Goal: Information Seeking & Learning: Learn about a topic

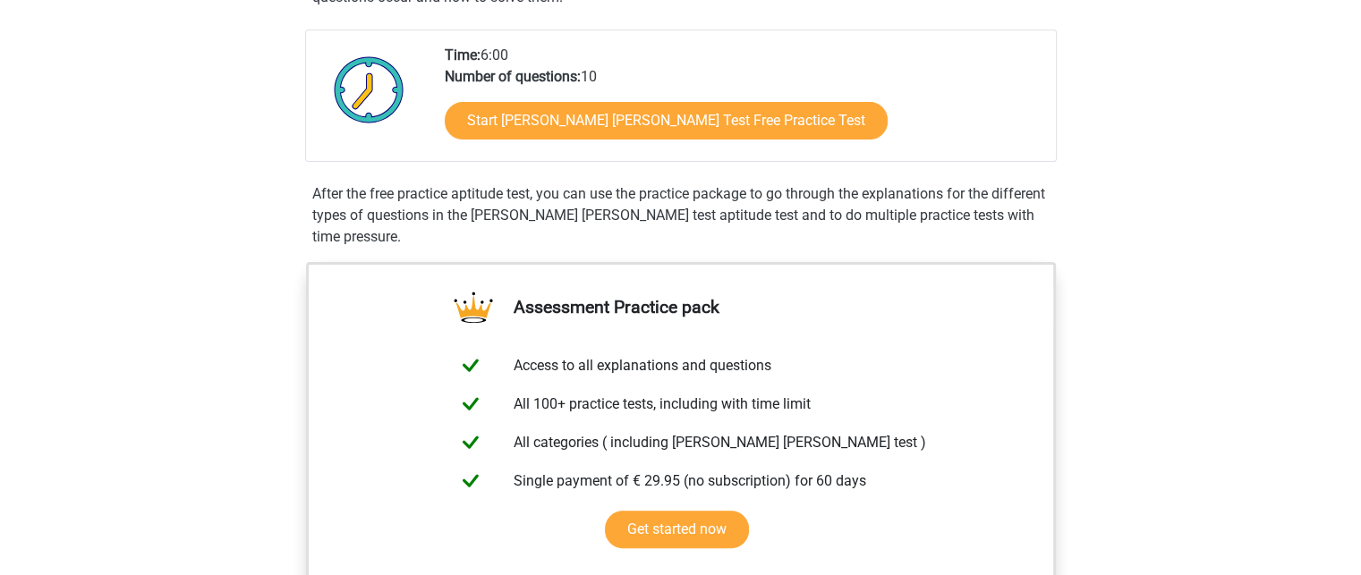
scroll to position [386, 0]
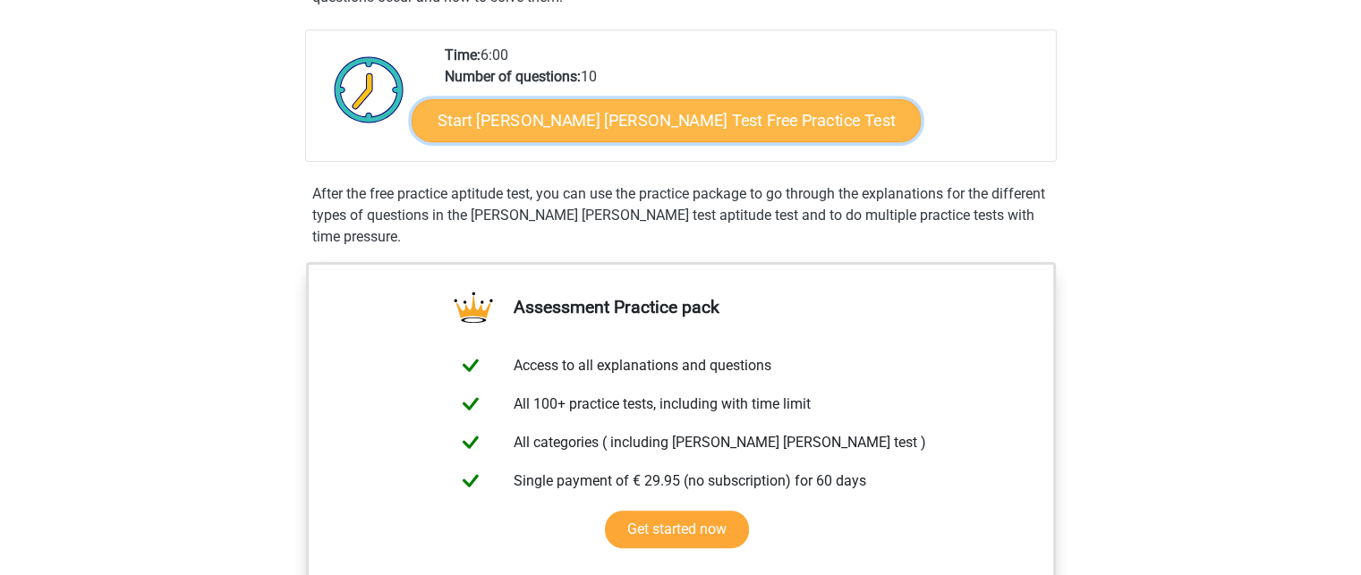
click at [619, 124] on link "Start Watson Glaser Test Free Practice Test" at bounding box center [665, 120] width 509 height 43
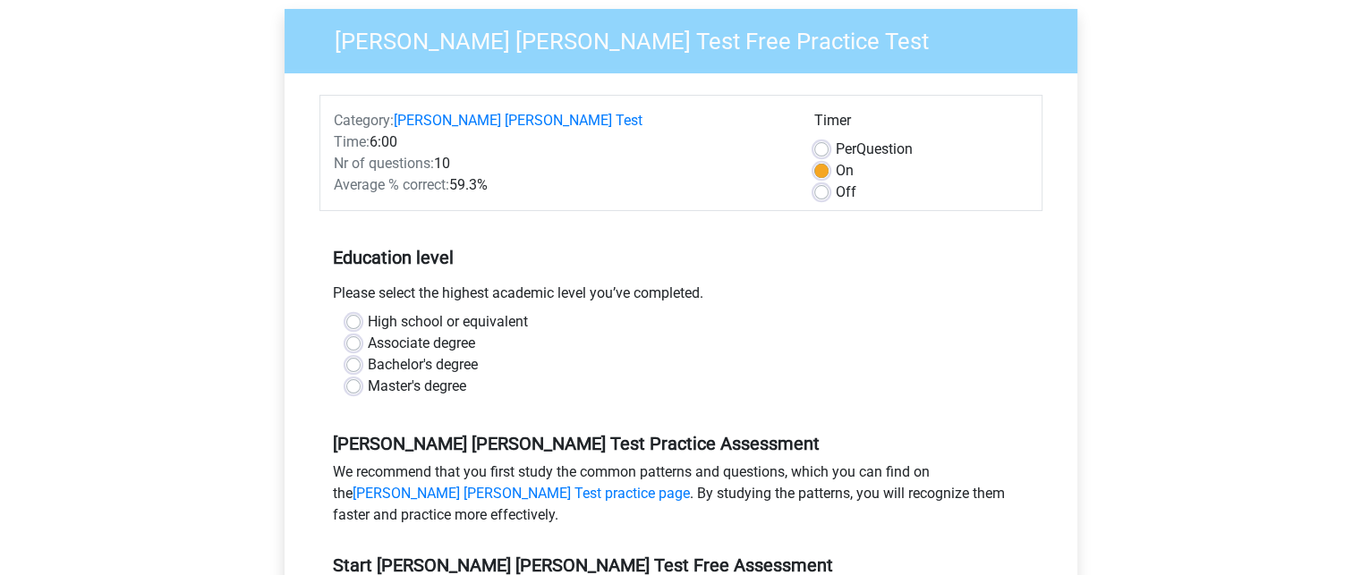
scroll to position [160, 0]
click at [471, 353] on label "Bachelor's degree" at bounding box center [423, 363] width 110 height 21
click at [360, 353] on input "Bachelor's degree" at bounding box center [353, 362] width 14 height 18
radio input "true"
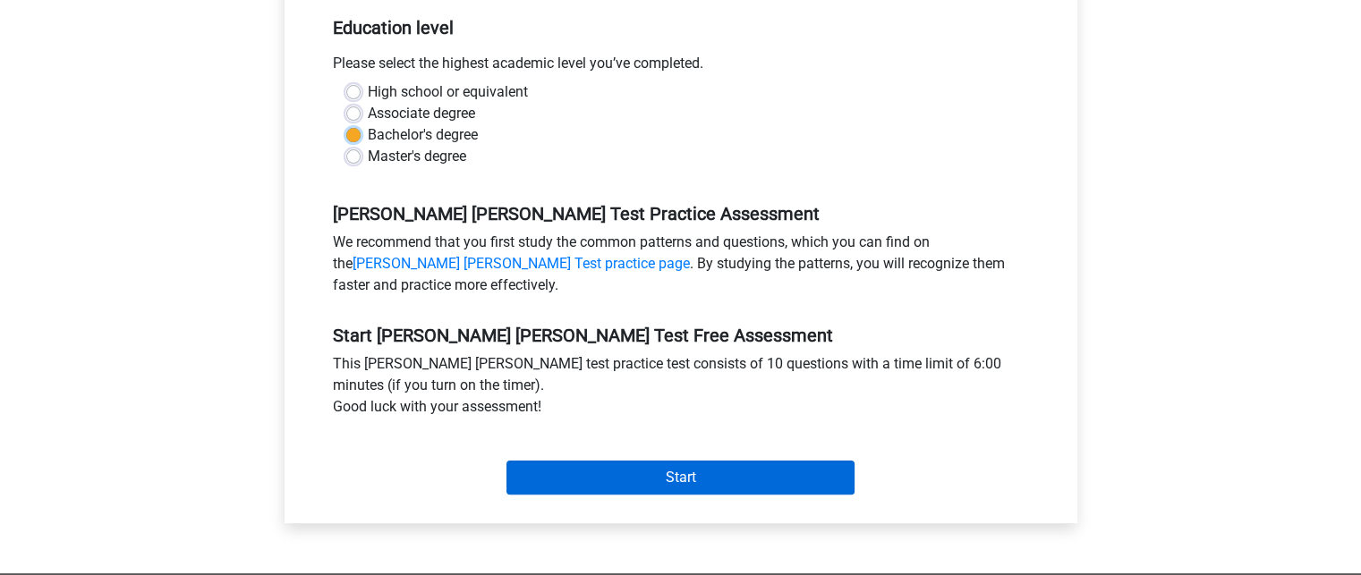
scroll to position [390, 0]
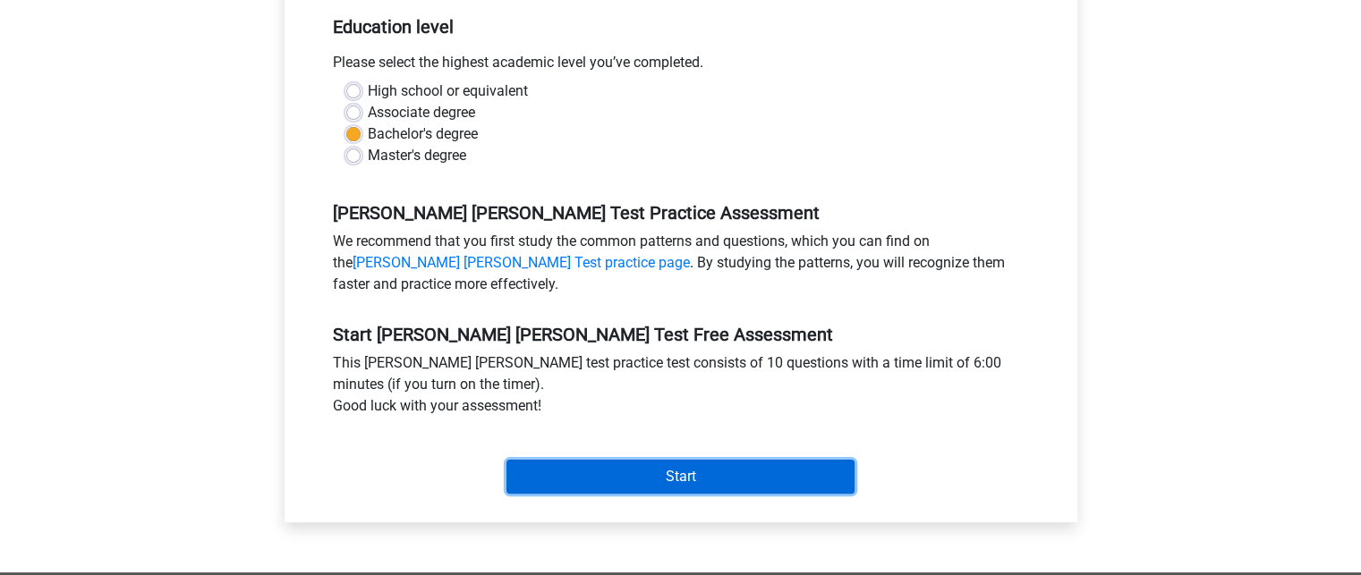
click at [555, 460] on input "Start" at bounding box center [680, 477] width 348 height 34
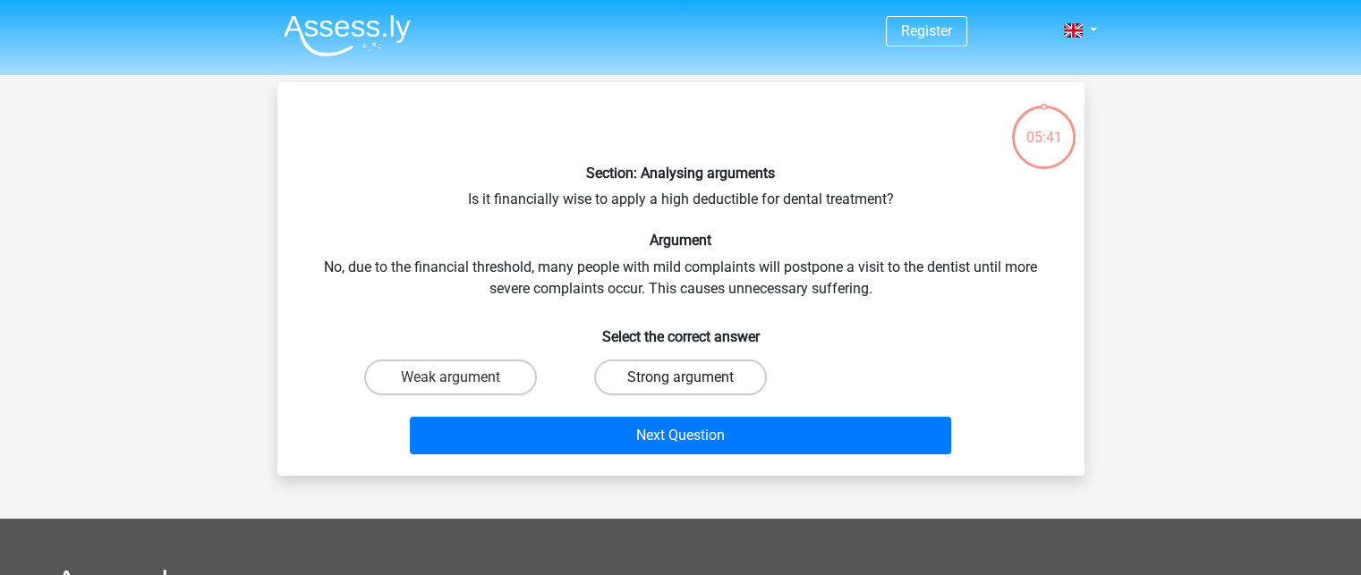
click at [638, 371] on label "Strong argument" at bounding box center [680, 378] width 173 height 36
click at [680, 377] on input "Strong argument" at bounding box center [686, 383] width 12 height 12
radio input "true"
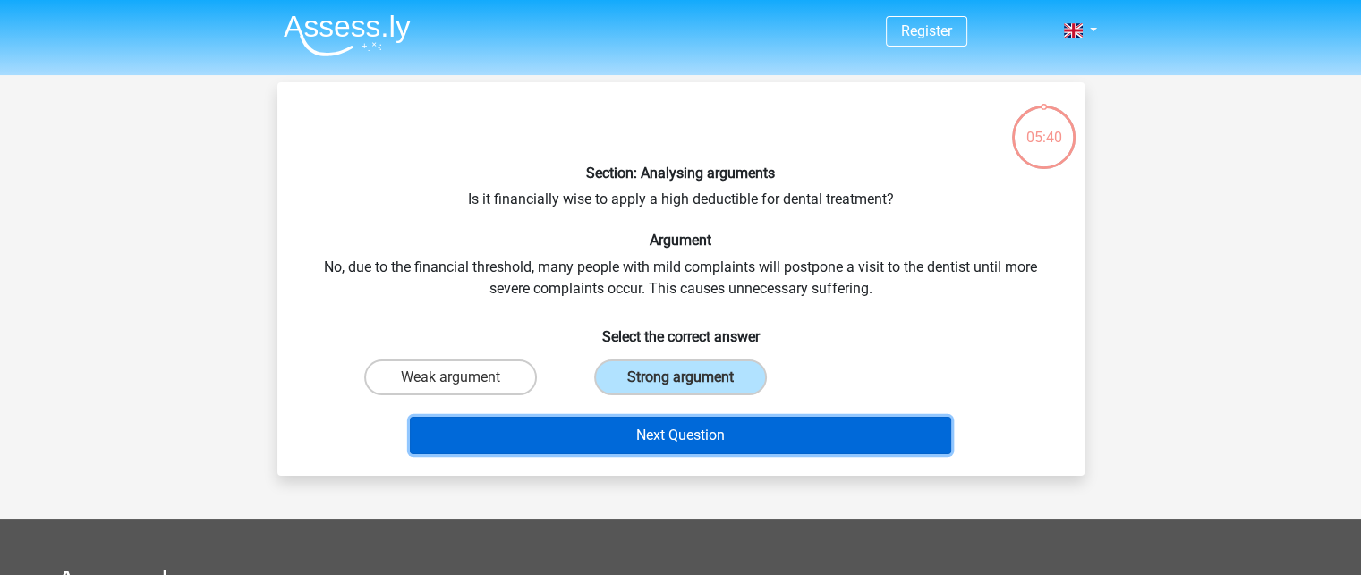
click at [646, 437] on button "Next Question" at bounding box center [680, 436] width 541 height 38
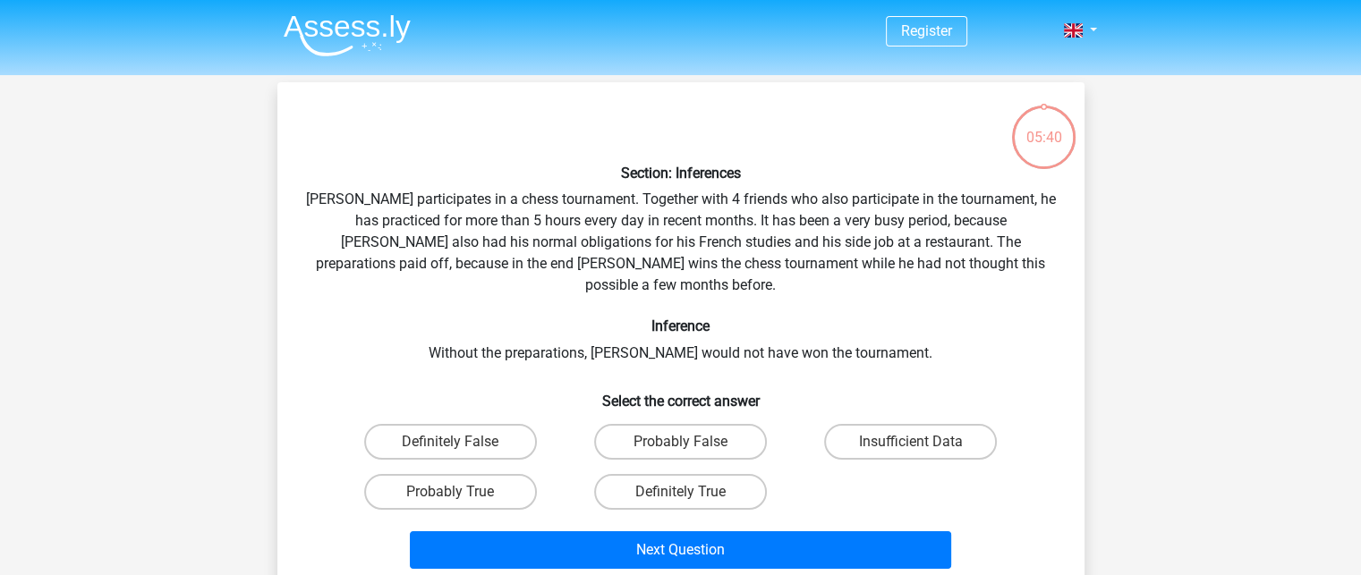
scroll to position [82, 0]
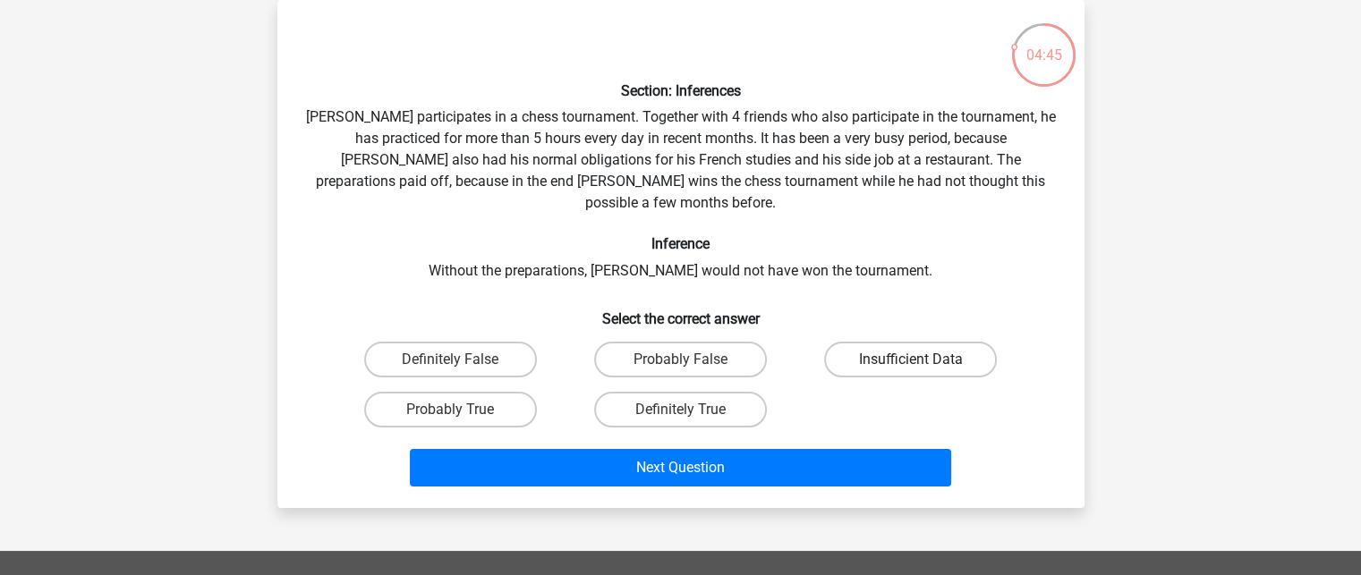
click at [887, 342] on label "Insufficient Data" at bounding box center [910, 360] width 173 height 36
click at [911, 360] on input "Insufficient Data" at bounding box center [917, 366] width 12 height 12
radio input "true"
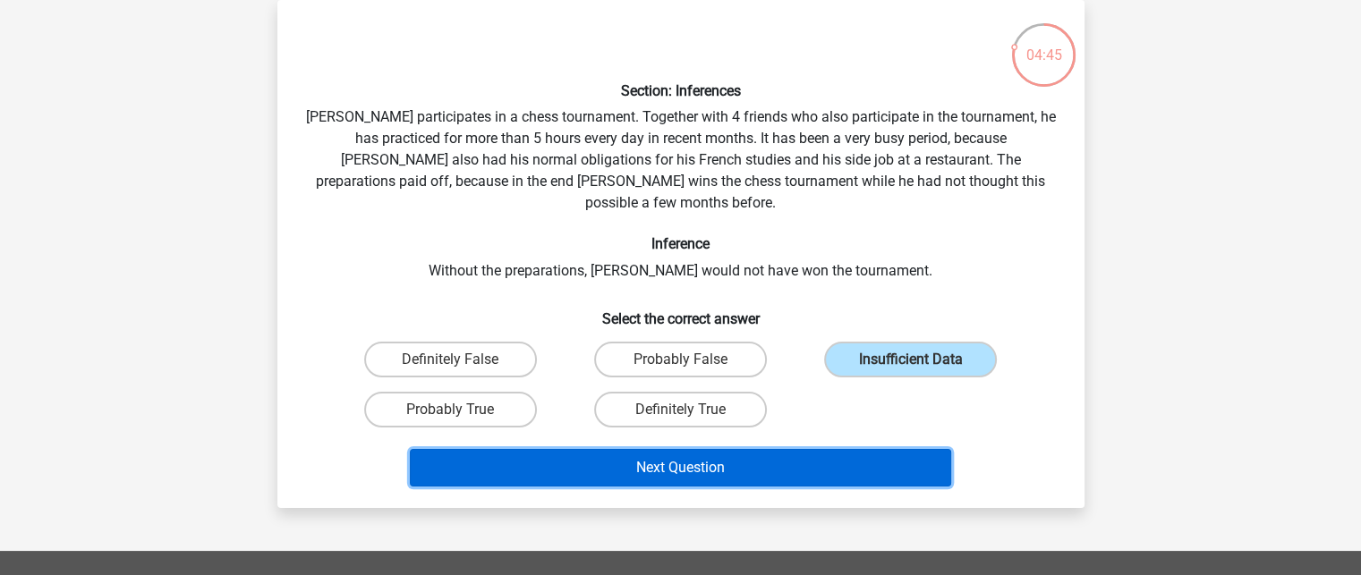
click at [831, 449] on button "Next Question" at bounding box center [680, 468] width 541 height 38
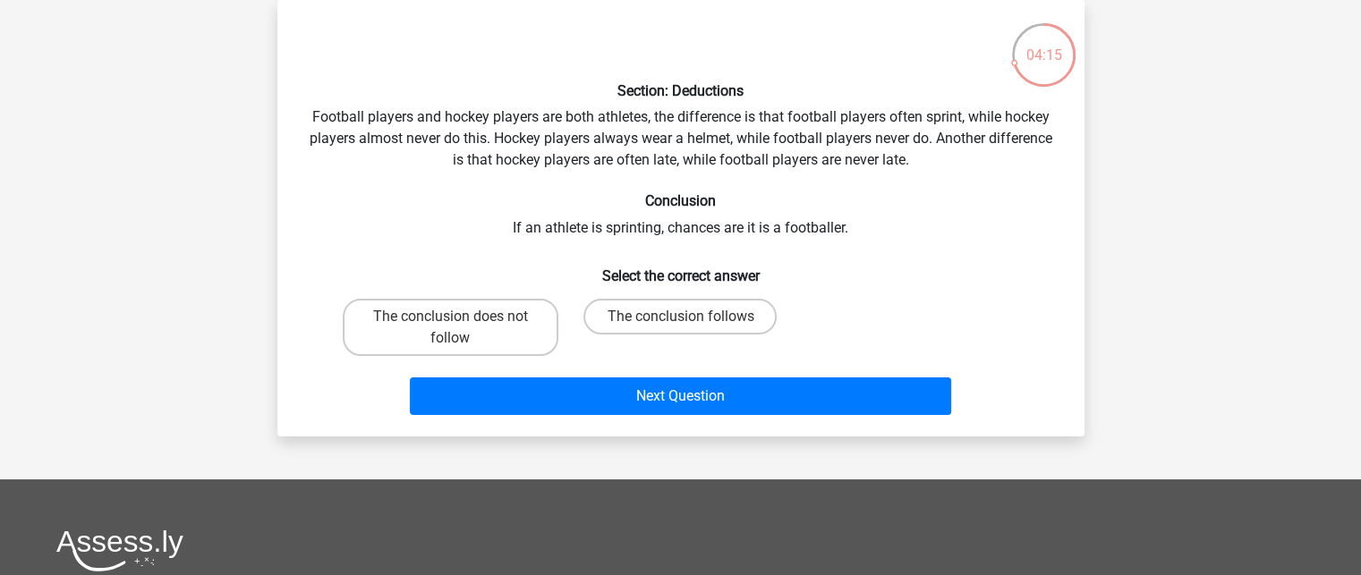
click at [683, 318] on input "The conclusion follows" at bounding box center [686, 323] width 12 height 12
radio input "true"
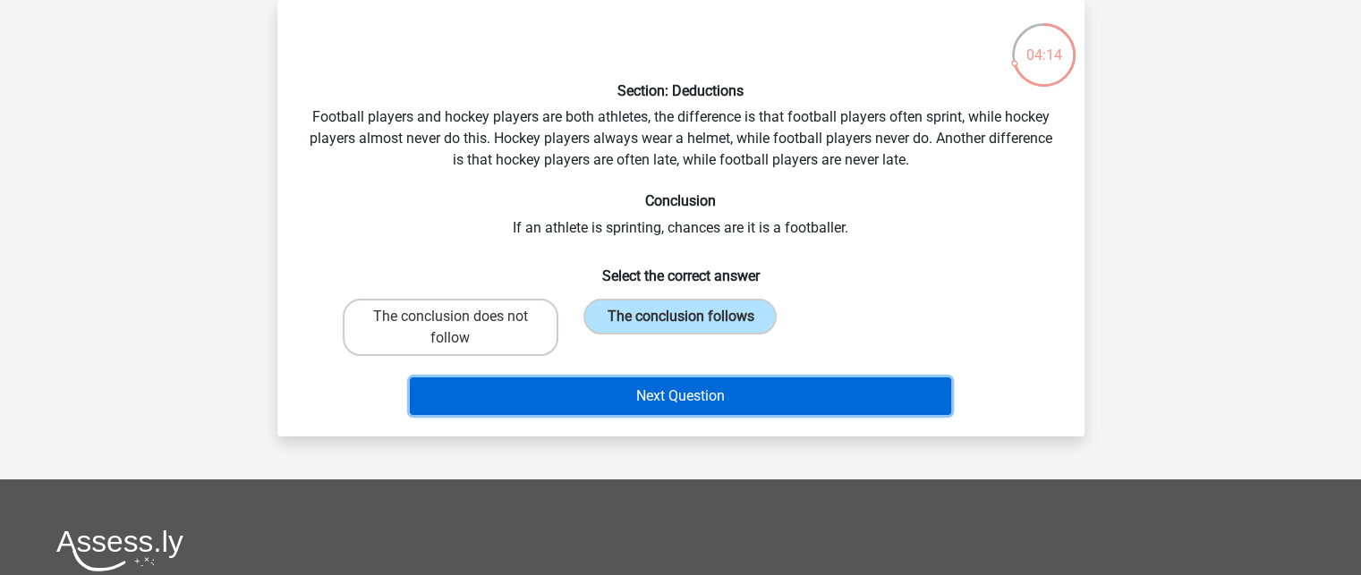
click at [688, 397] on button "Next Question" at bounding box center [680, 396] width 541 height 38
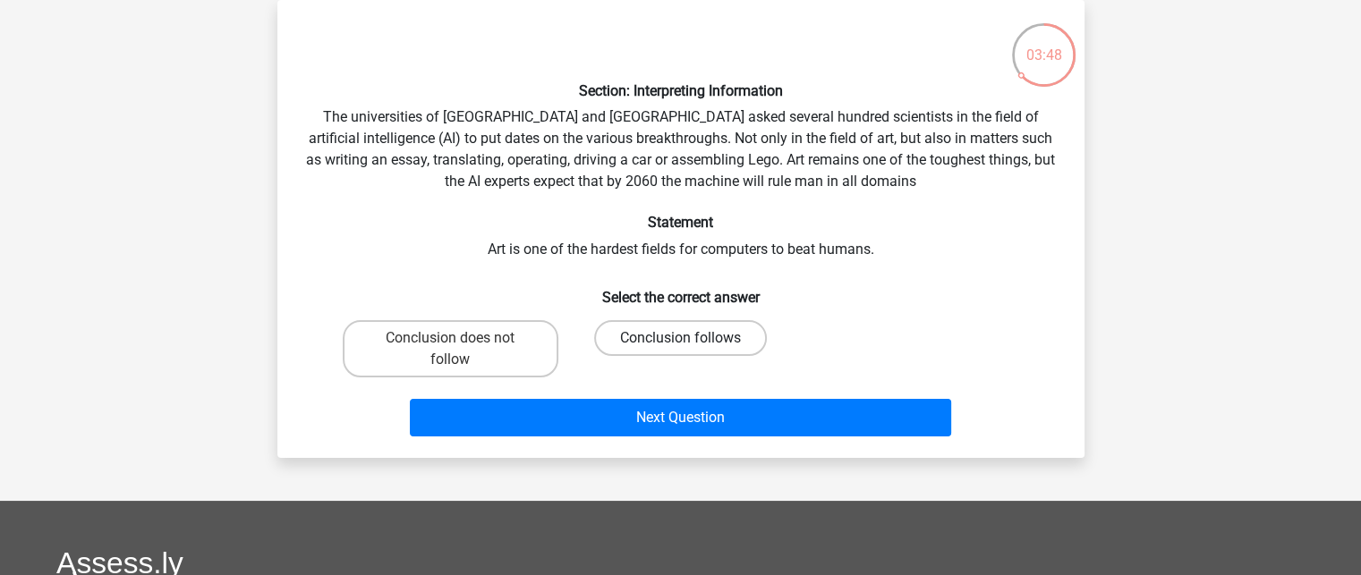
click at [703, 342] on label "Conclusion follows" at bounding box center [680, 338] width 173 height 36
click at [691, 342] on input "Conclusion follows" at bounding box center [686, 344] width 12 height 12
radio input "true"
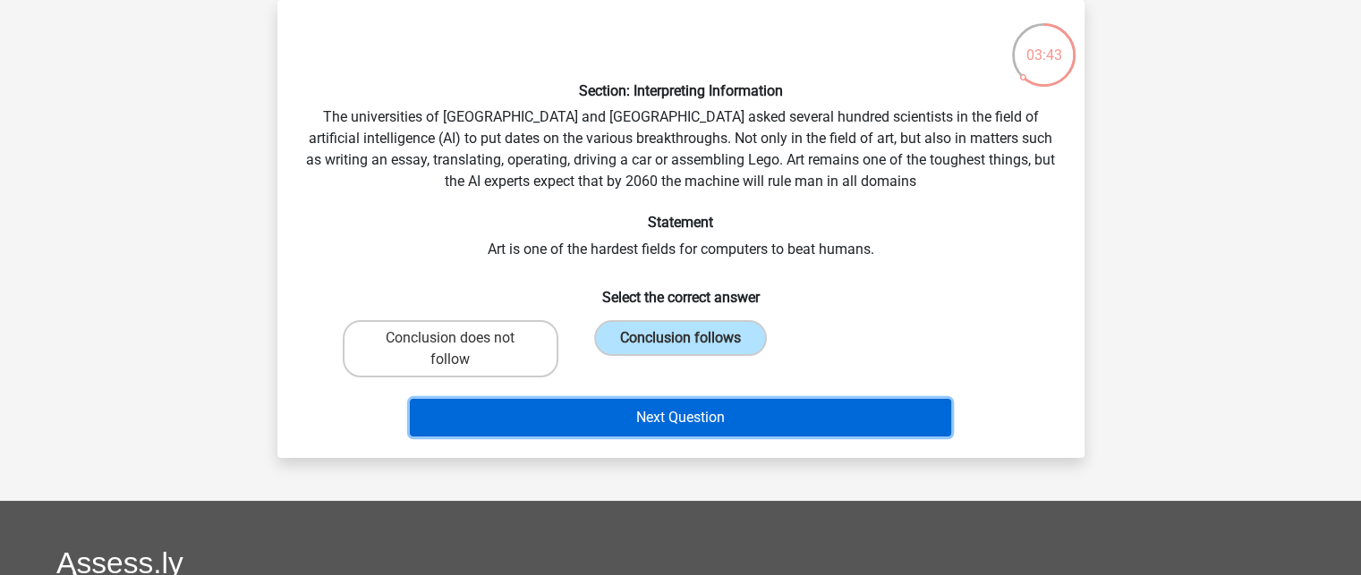
click at [725, 416] on button "Next Question" at bounding box center [680, 418] width 541 height 38
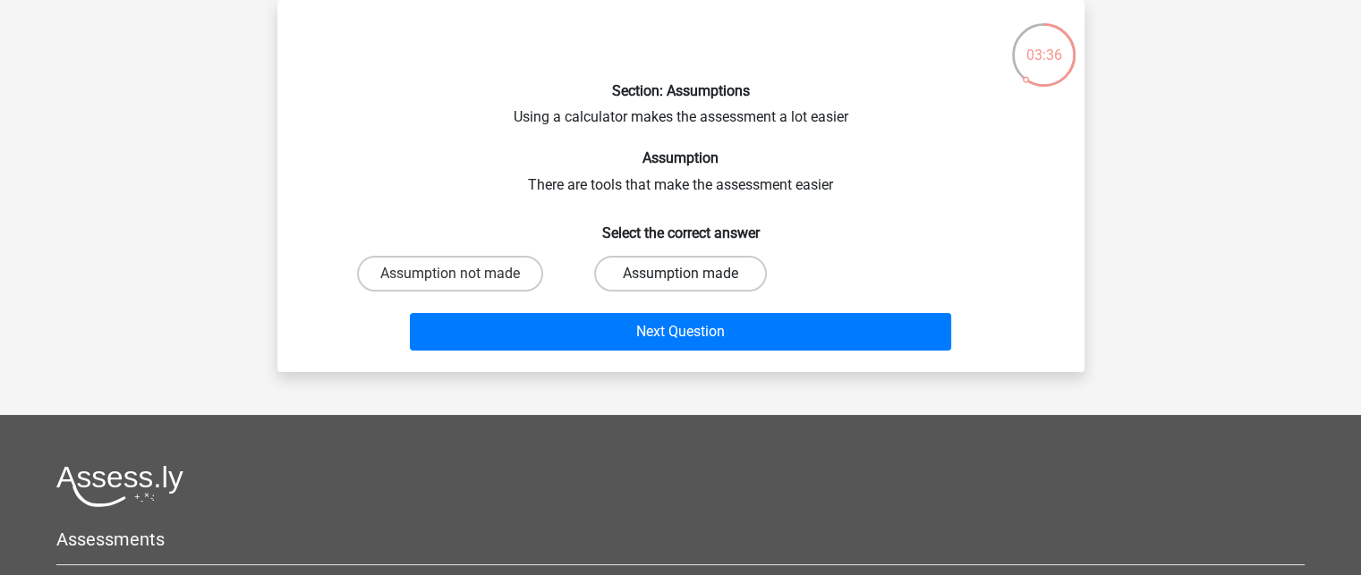
click at [633, 260] on label "Assumption made" at bounding box center [680, 274] width 173 height 36
click at [680, 274] on input "Assumption made" at bounding box center [686, 280] width 12 height 12
radio input "true"
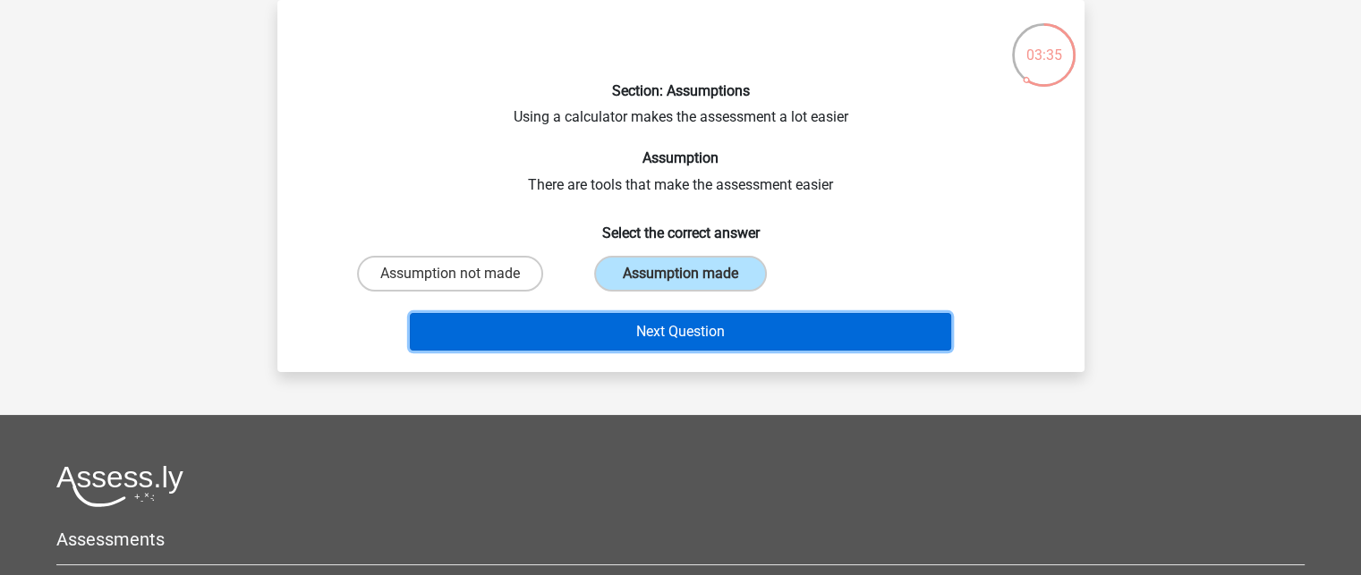
click at [637, 330] on button "Next Question" at bounding box center [680, 332] width 541 height 38
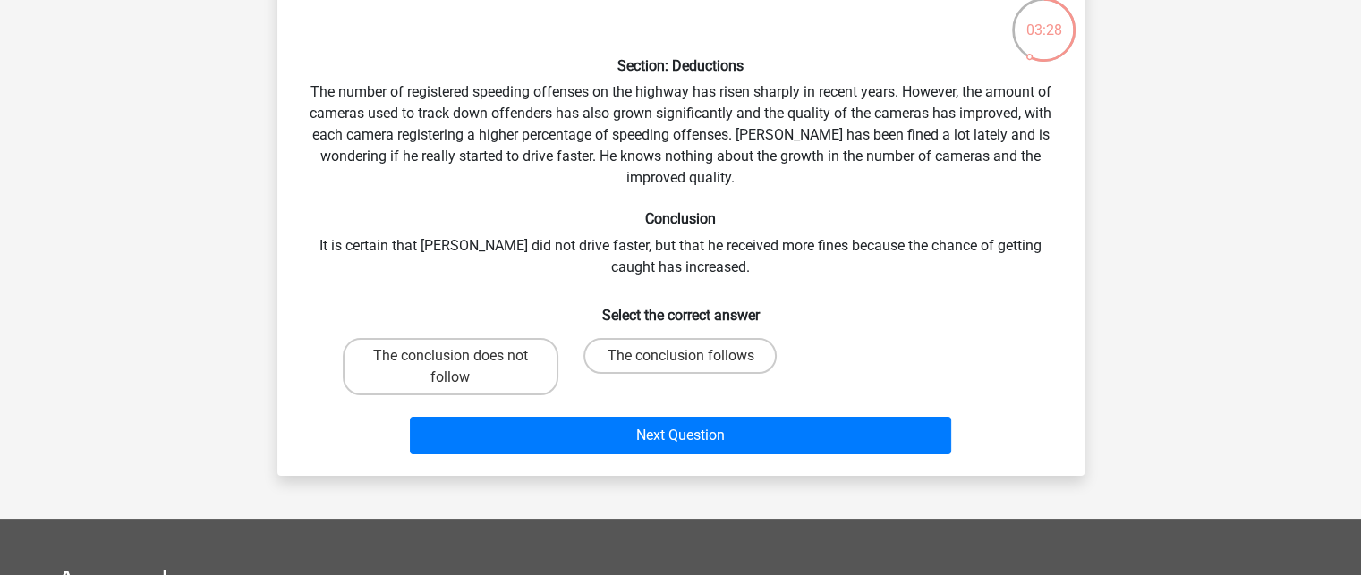
scroll to position [108, 0]
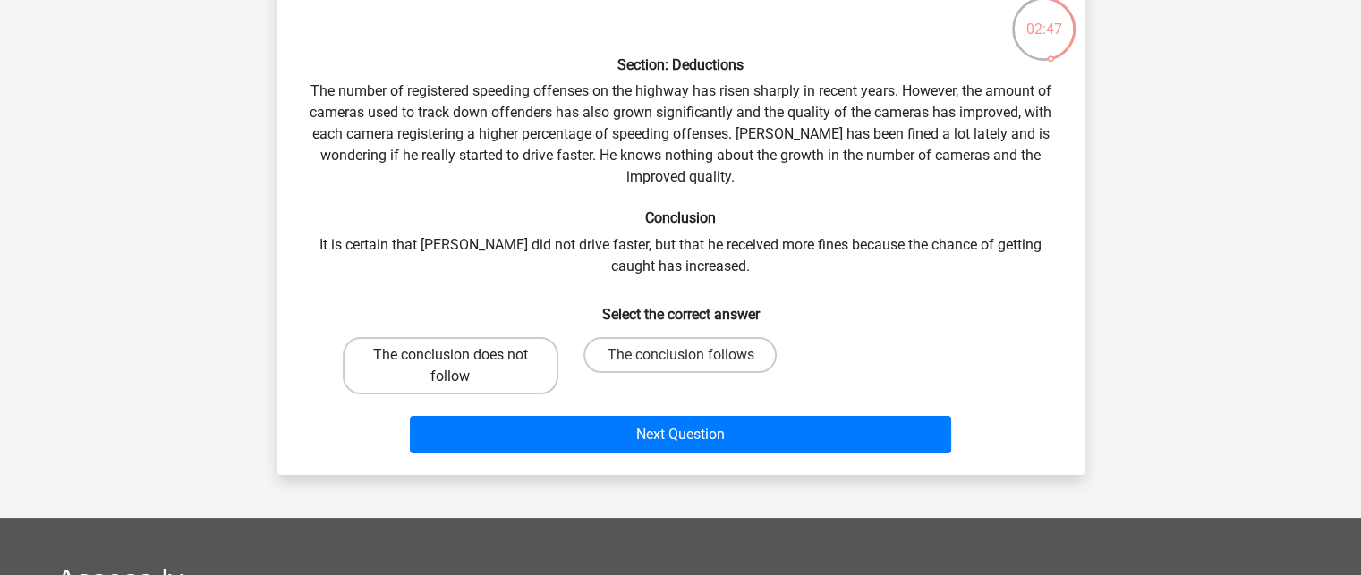
click at [476, 356] on label "The conclusion does not follow" at bounding box center [451, 365] width 216 height 57
click at [462, 356] on input "The conclusion does not follow" at bounding box center [456, 361] width 12 height 12
radio input "true"
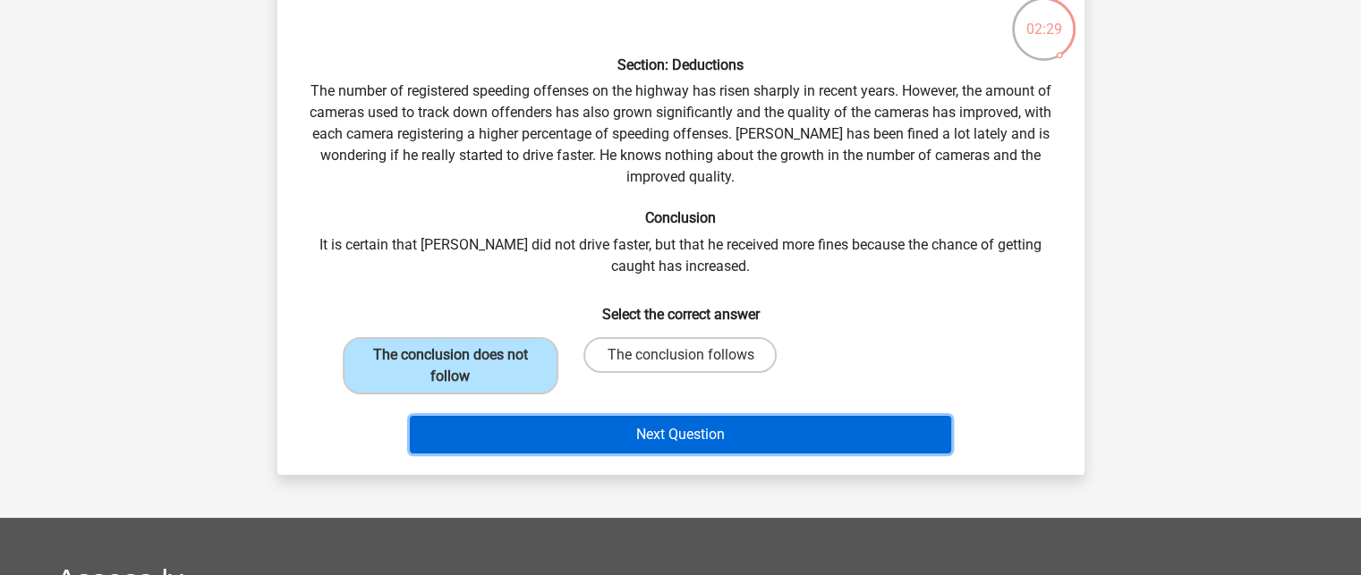
click at [614, 421] on button "Next Question" at bounding box center [680, 435] width 541 height 38
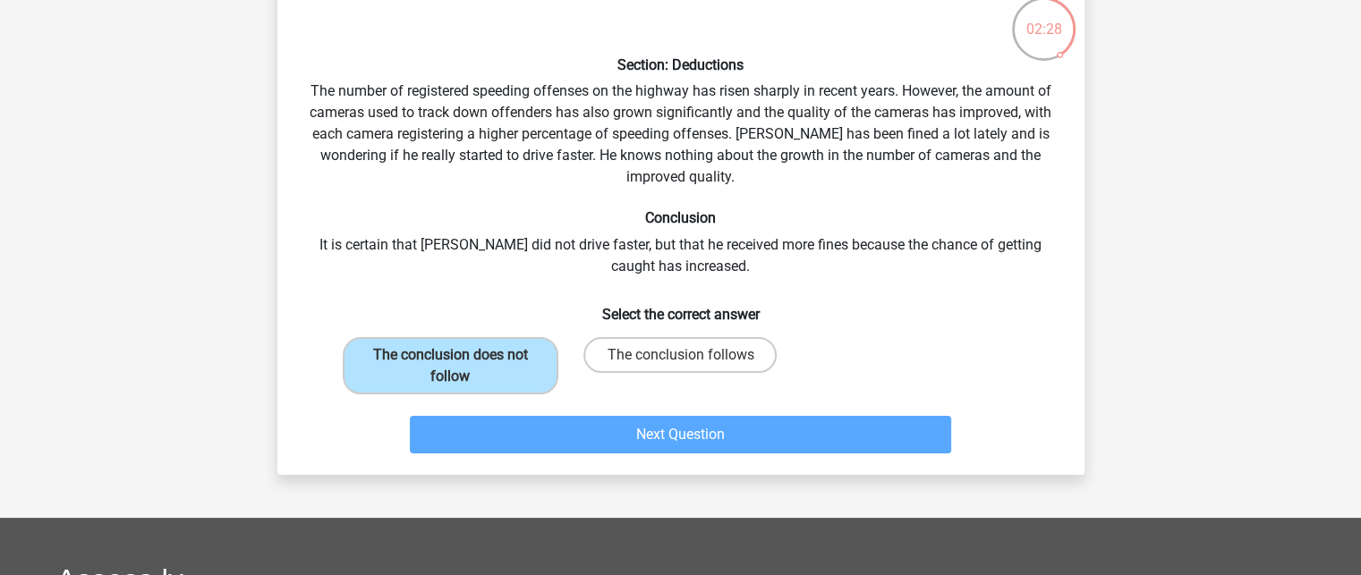
scroll to position [82, 0]
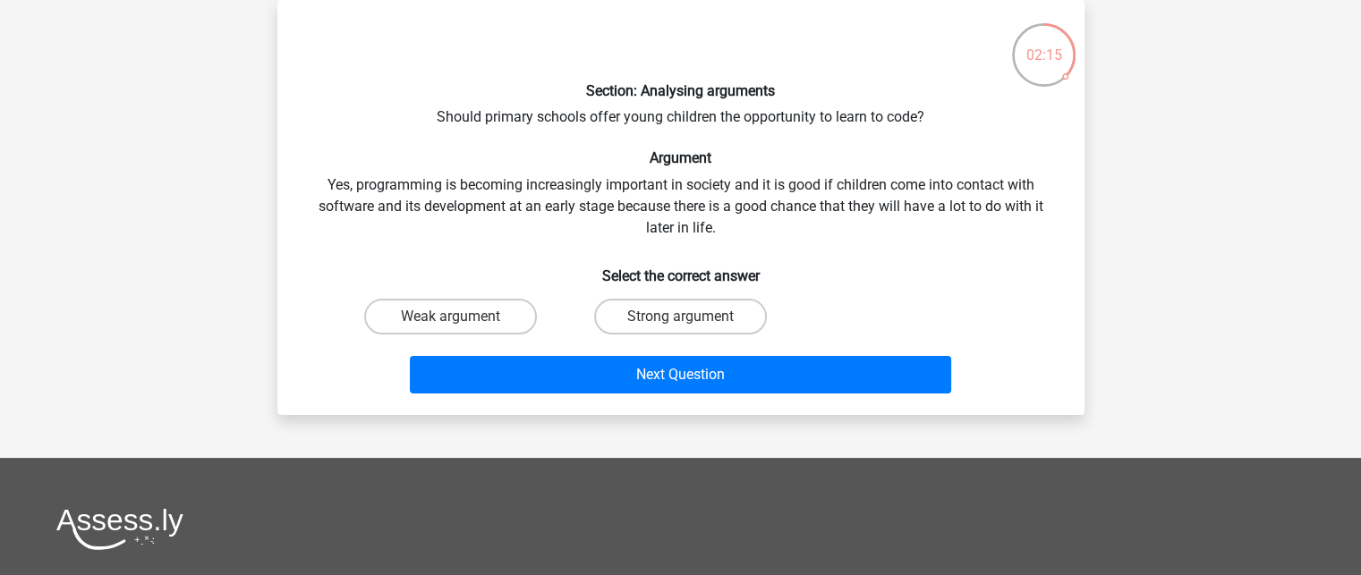
click at [686, 319] on input "Strong argument" at bounding box center [686, 323] width 12 height 12
radio input "true"
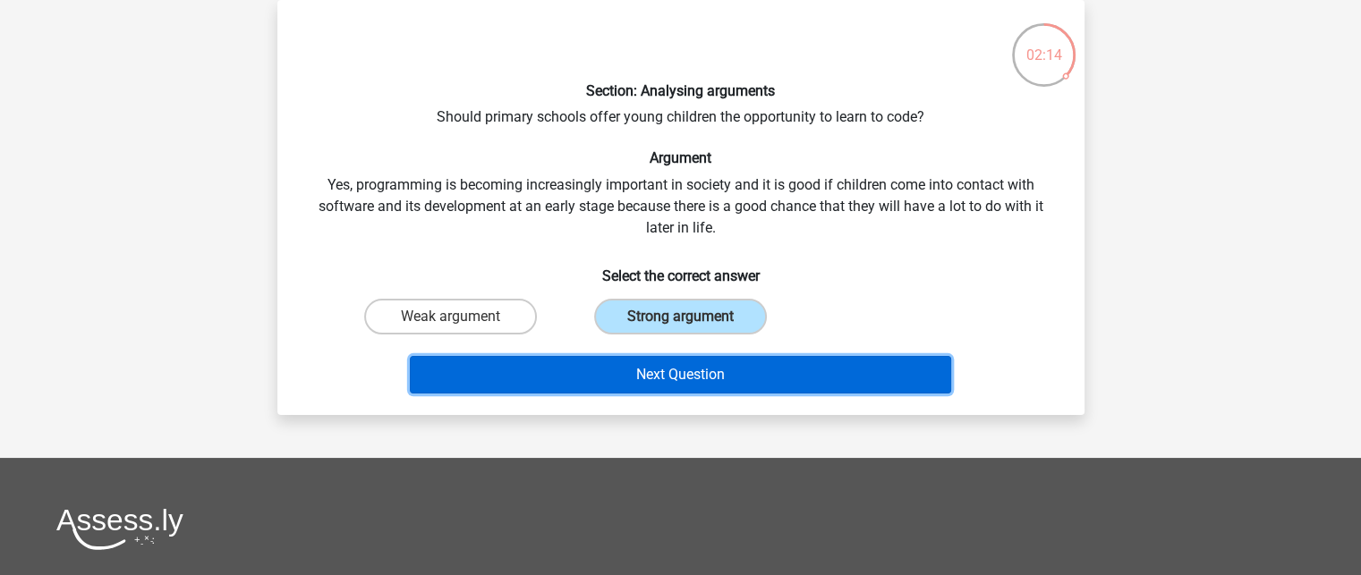
click at [691, 369] on button "Next Question" at bounding box center [680, 375] width 541 height 38
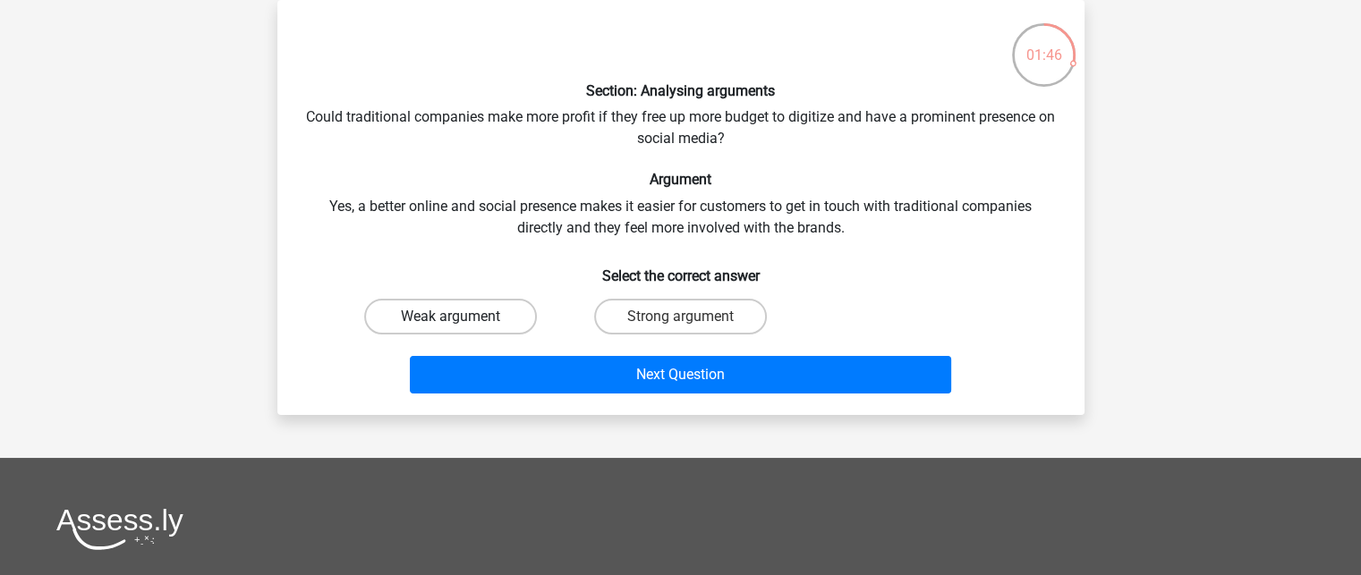
click at [496, 327] on label "Weak argument" at bounding box center [450, 317] width 173 height 36
click at [462, 327] on input "Weak argument" at bounding box center [456, 323] width 12 height 12
radio input "true"
click at [579, 397] on div "Next Question" at bounding box center [680, 378] width 691 height 45
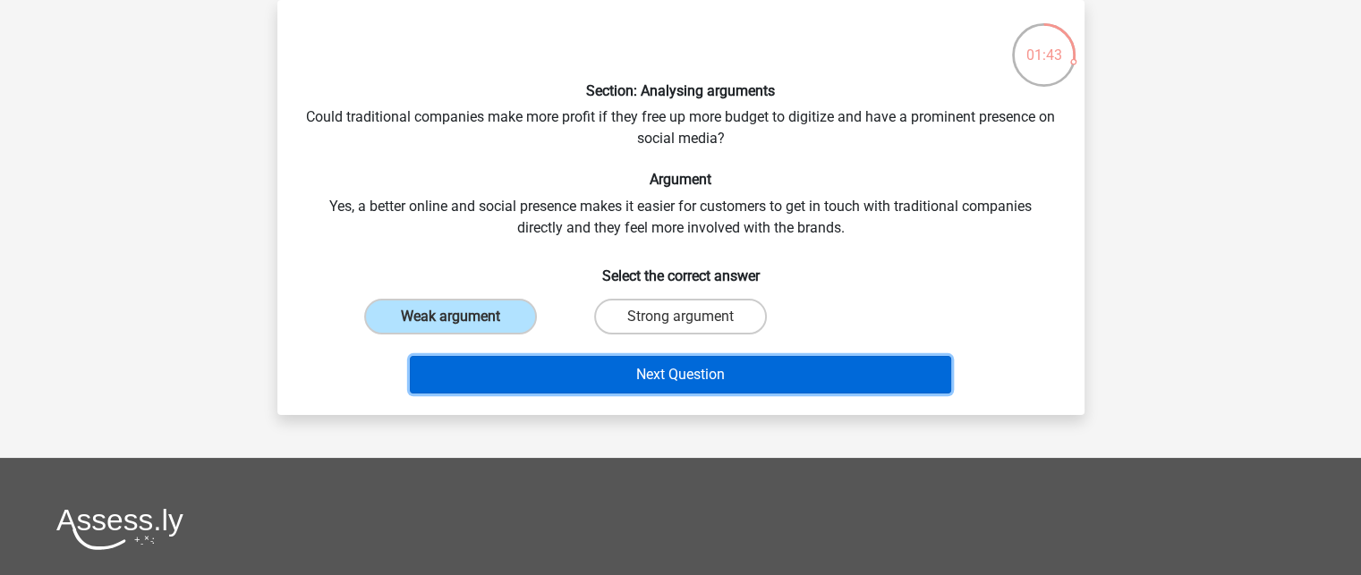
click at [587, 389] on button "Next Question" at bounding box center [680, 375] width 541 height 38
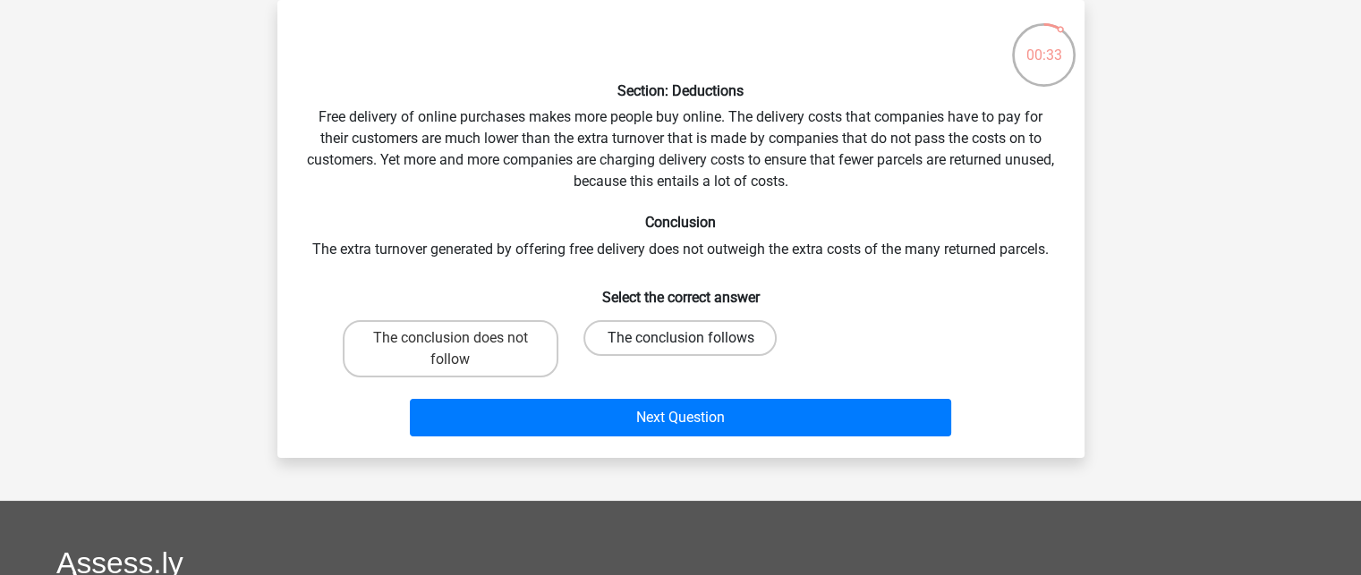
click at [621, 325] on label "The conclusion follows" at bounding box center [679, 338] width 193 height 36
click at [680, 338] on input "The conclusion follows" at bounding box center [686, 344] width 12 height 12
radio input "true"
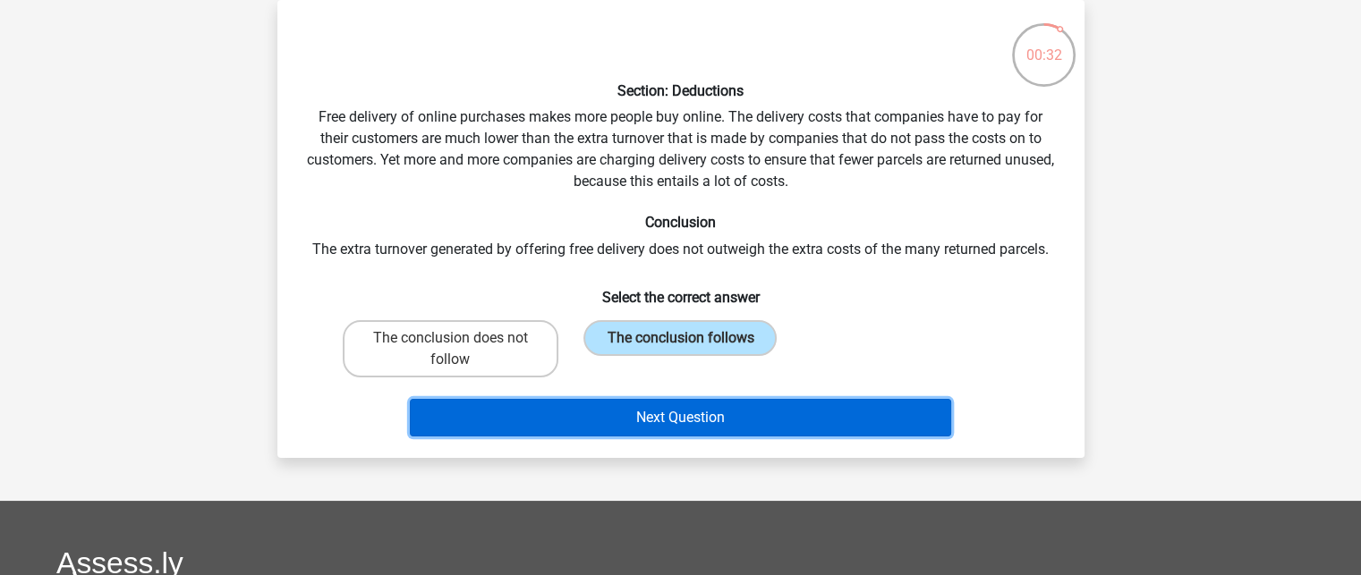
click at [641, 403] on button "Next Question" at bounding box center [680, 418] width 541 height 38
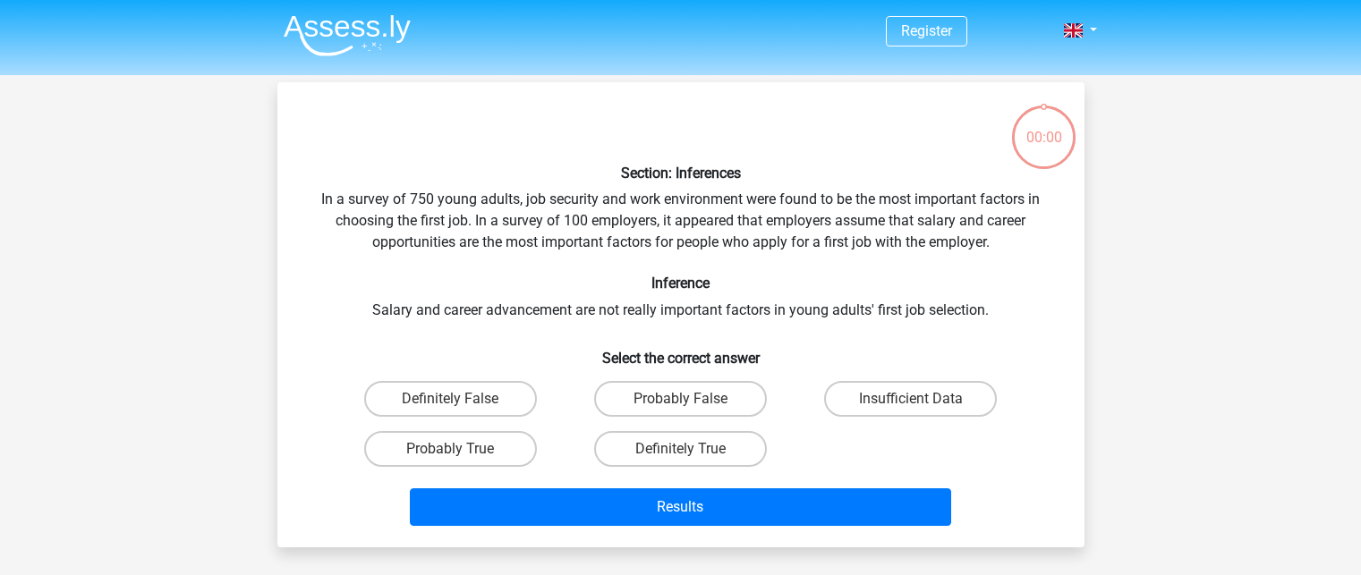
scroll to position [82, 0]
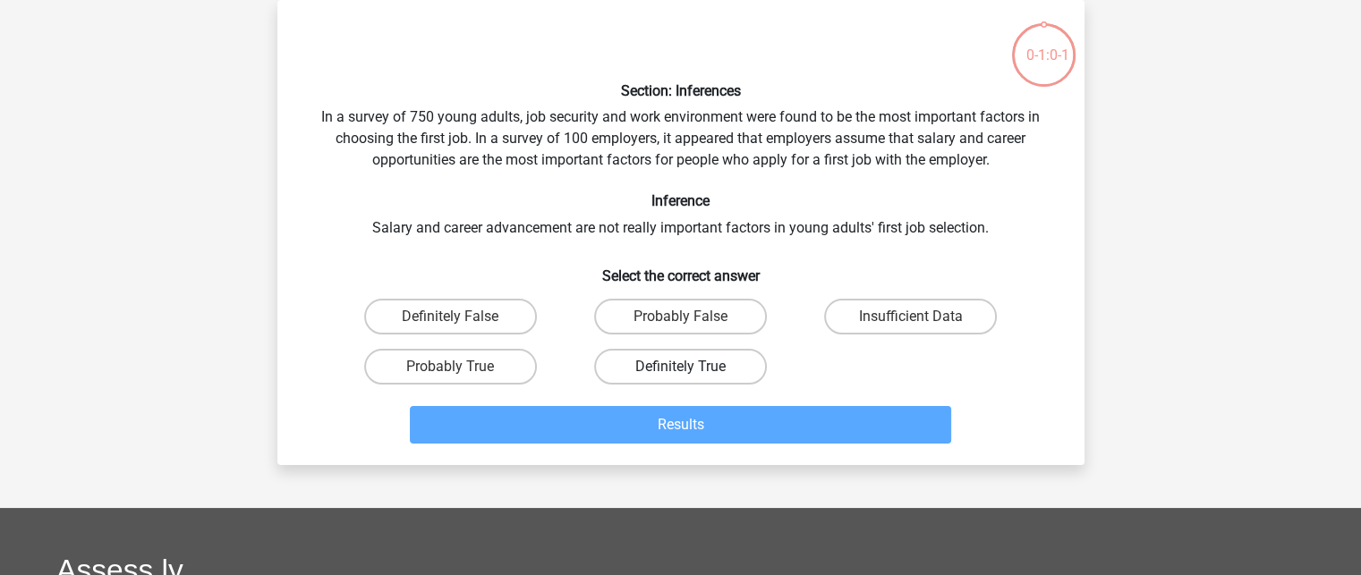
click at [684, 358] on label "Definitely True" at bounding box center [680, 367] width 173 height 36
click at [684, 367] on input "Definitely True" at bounding box center [686, 373] width 12 height 12
radio input "true"
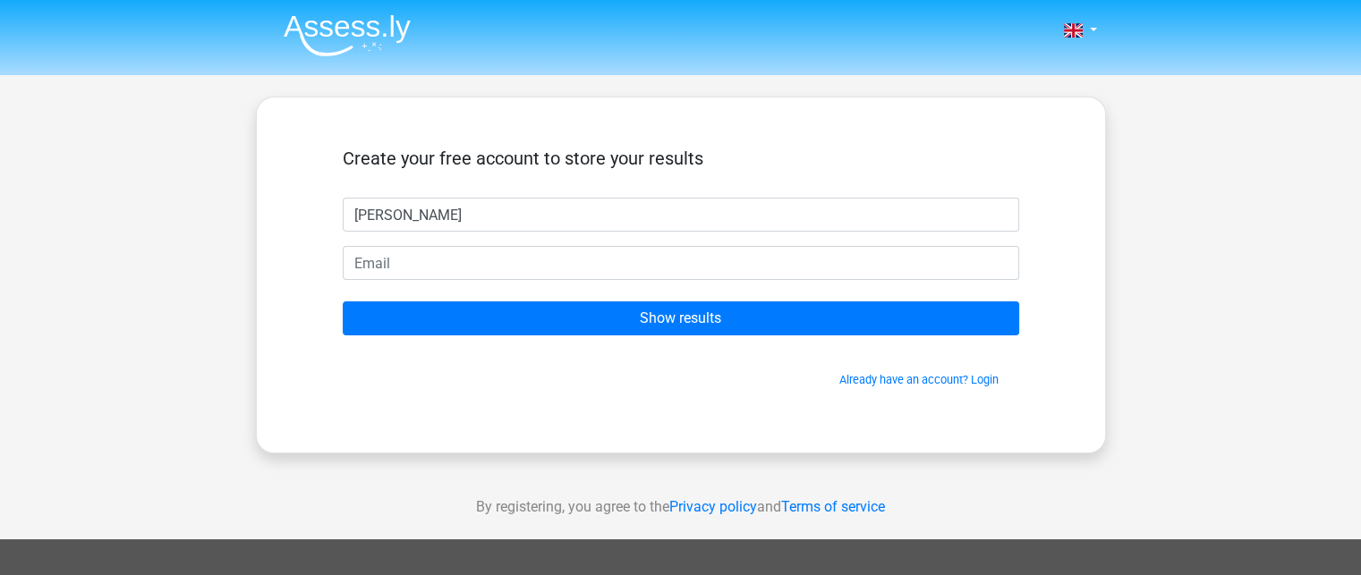
type input "[PERSON_NAME]"
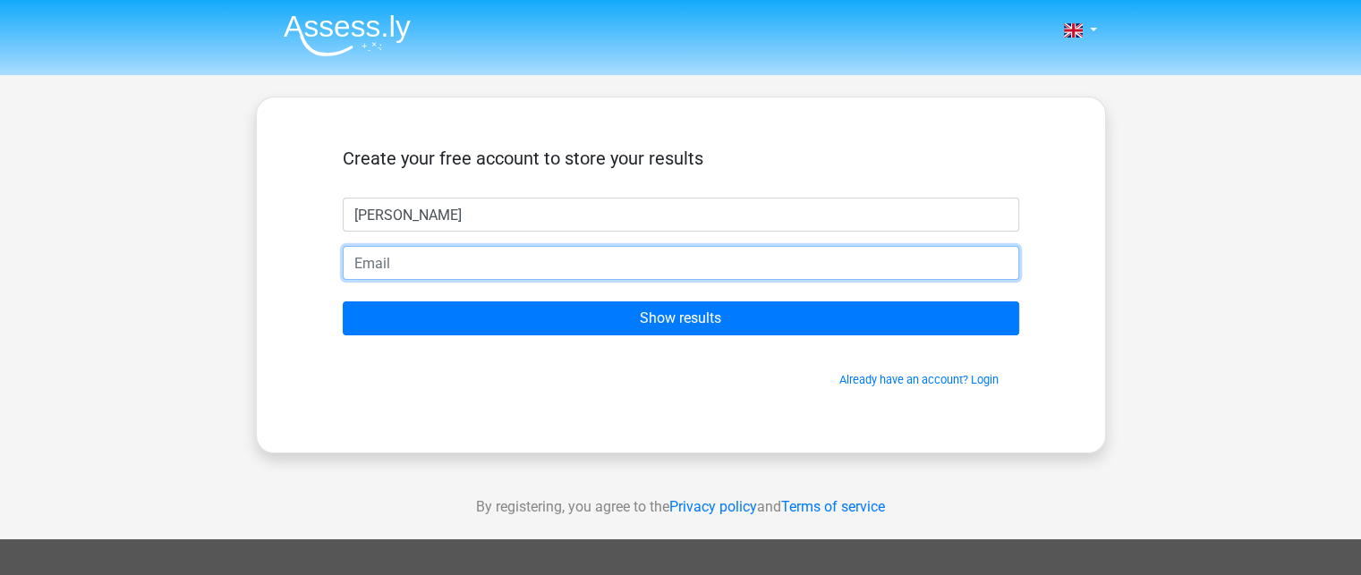
click at [655, 269] on input "email" at bounding box center [681, 263] width 676 height 34
click at [533, 269] on input "email" at bounding box center [681, 263] width 676 height 34
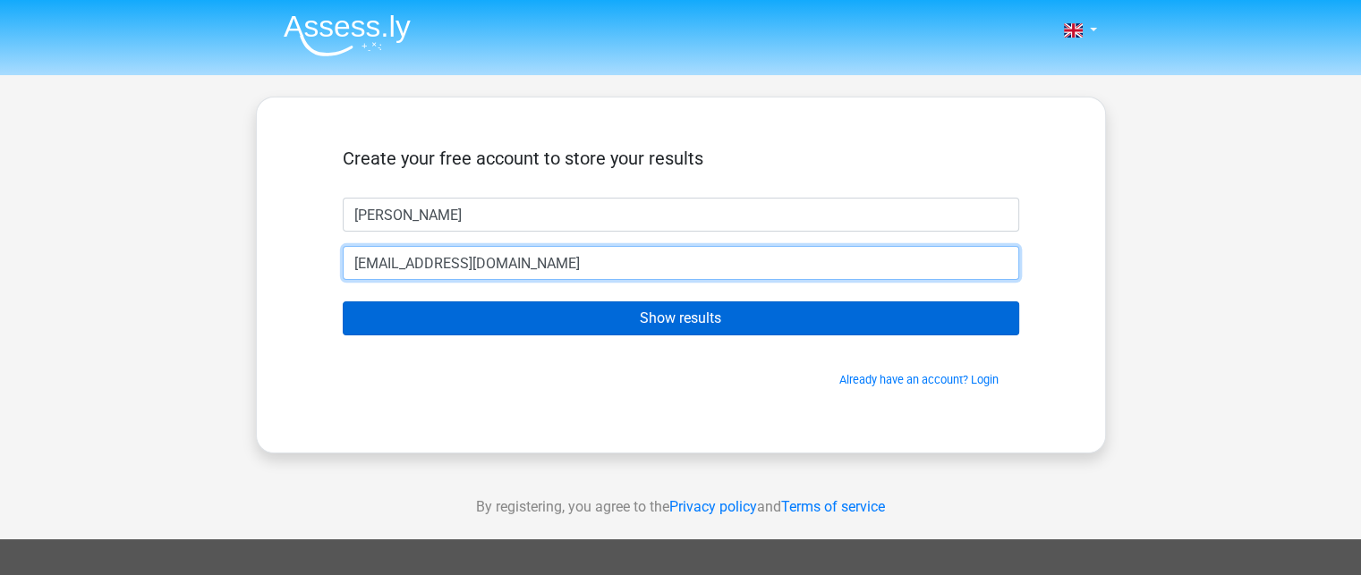
type input "[EMAIL_ADDRESS][DOMAIN_NAME]"
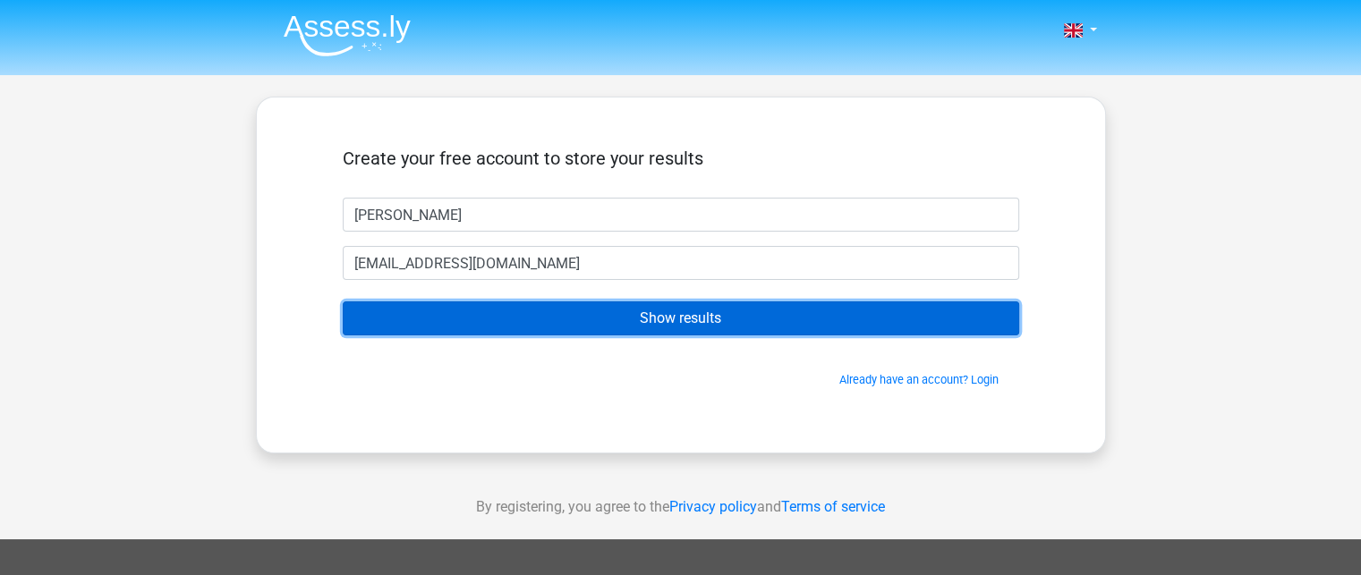
click at [532, 315] on input "Show results" at bounding box center [681, 318] width 676 height 34
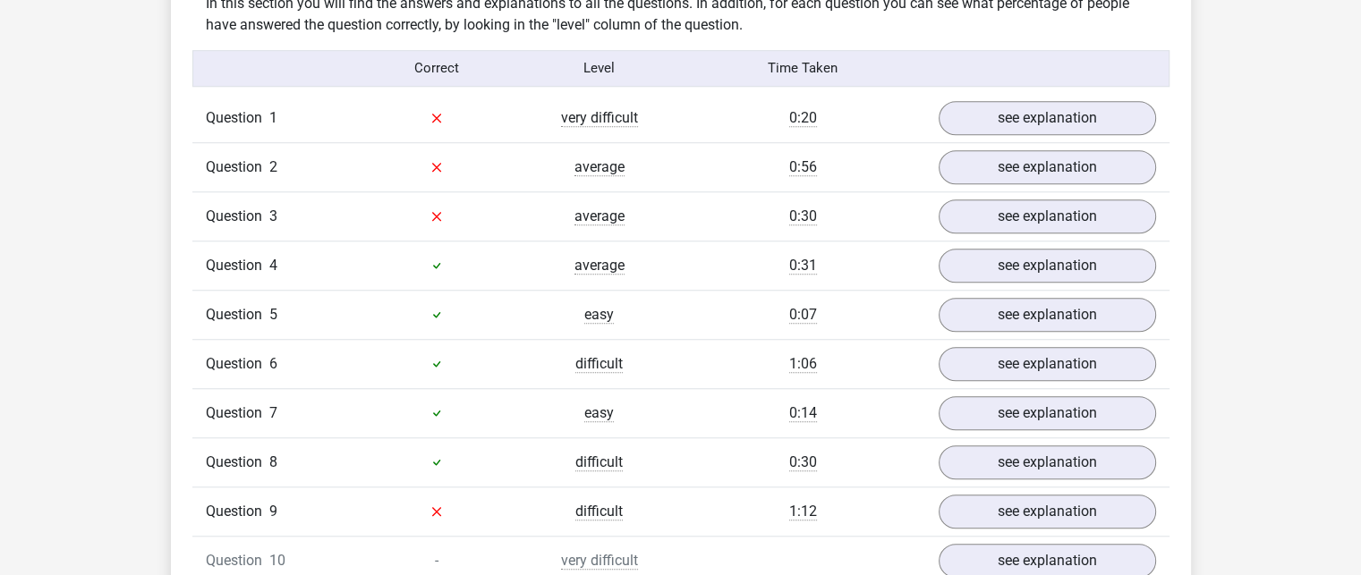
scroll to position [1424, 0]
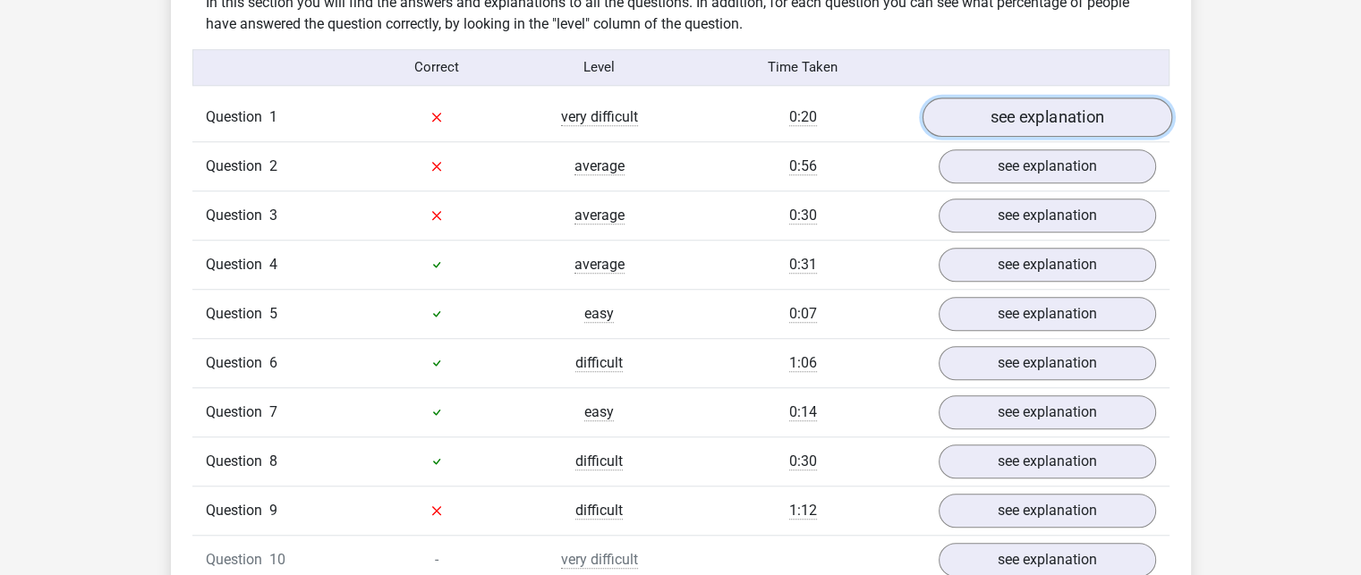
click at [1016, 98] on link "see explanation" at bounding box center [1046, 117] width 250 height 39
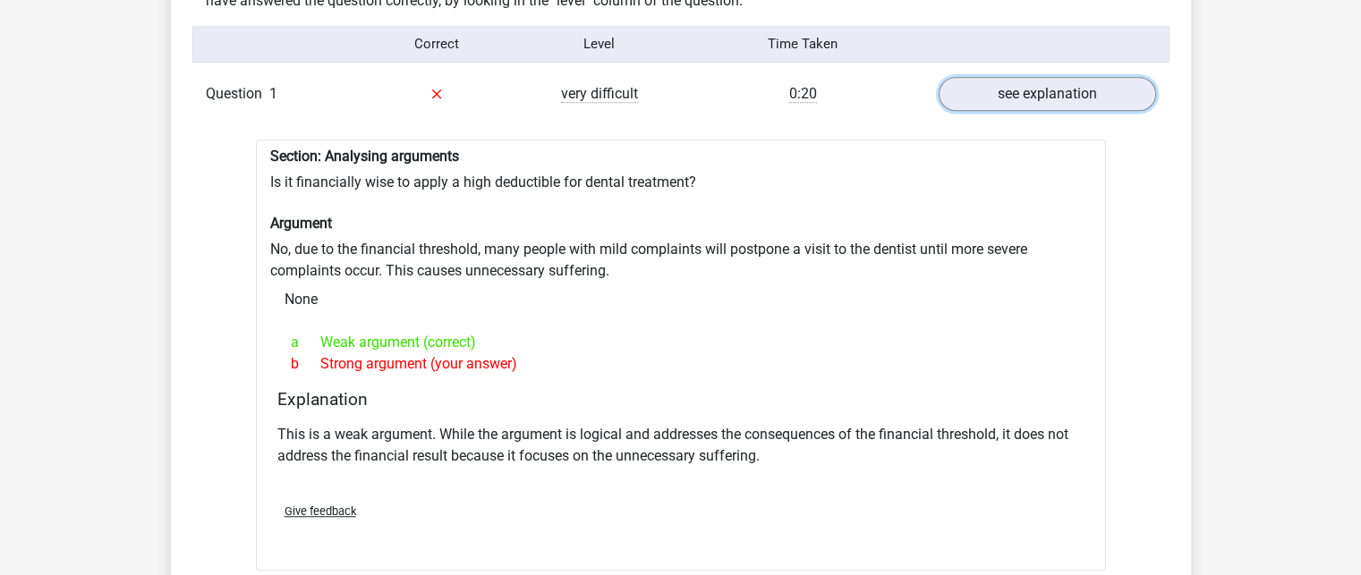
scroll to position [1449, 0]
click at [1013, 73] on link "see explanation" at bounding box center [1046, 91] width 250 height 39
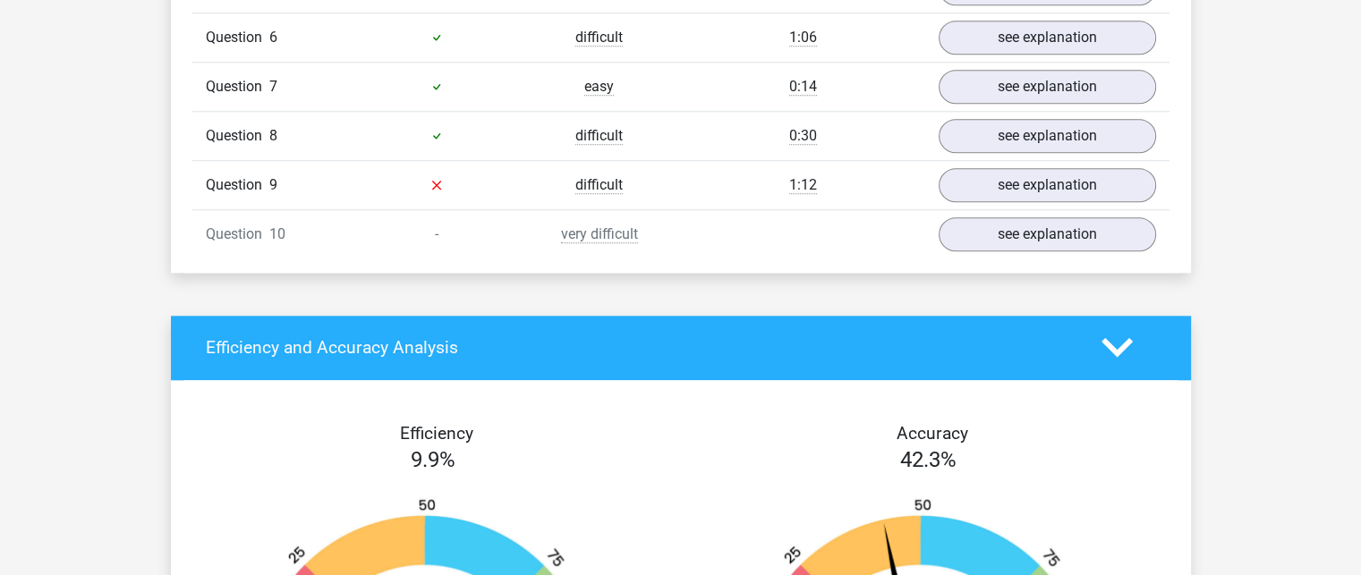
scroll to position [1750, 0]
click at [1040, 225] on link "see explanation" at bounding box center [1046, 234] width 250 height 39
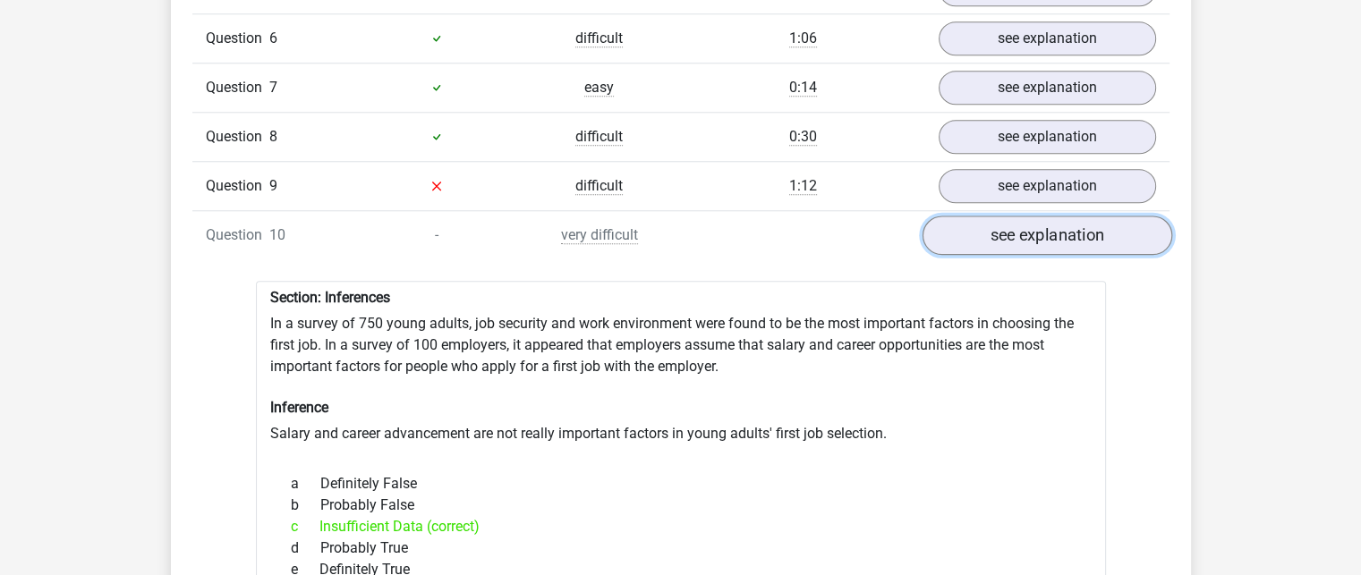
scroll to position [1741, 0]
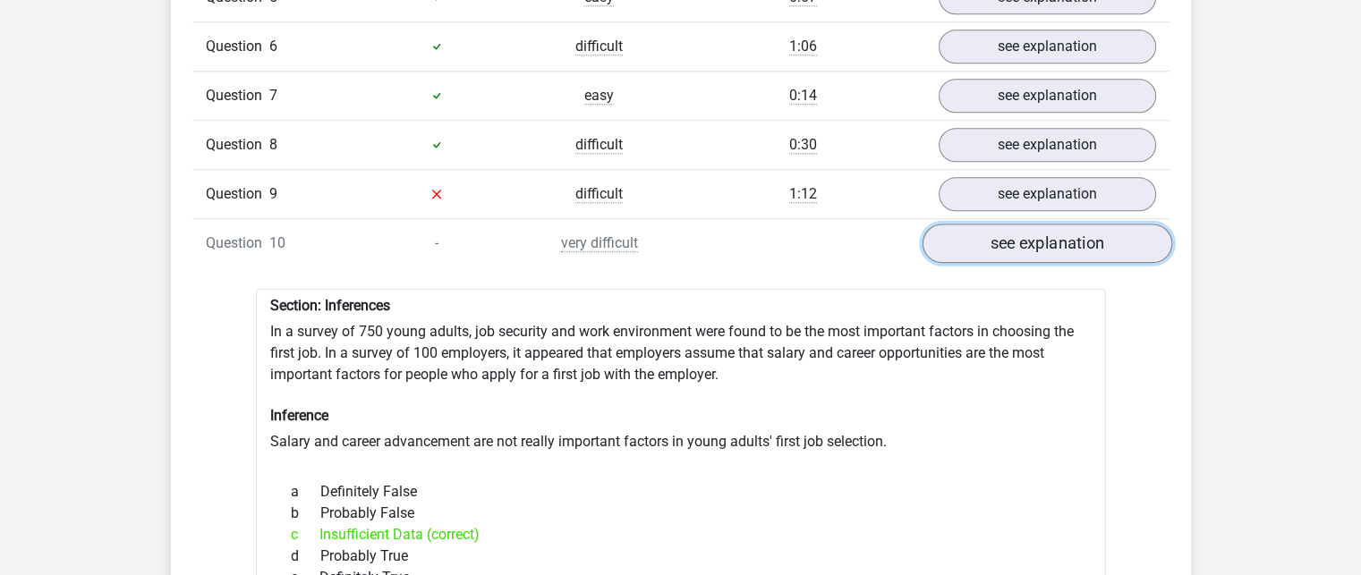
click at [1040, 226] on link "see explanation" at bounding box center [1046, 243] width 250 height 39
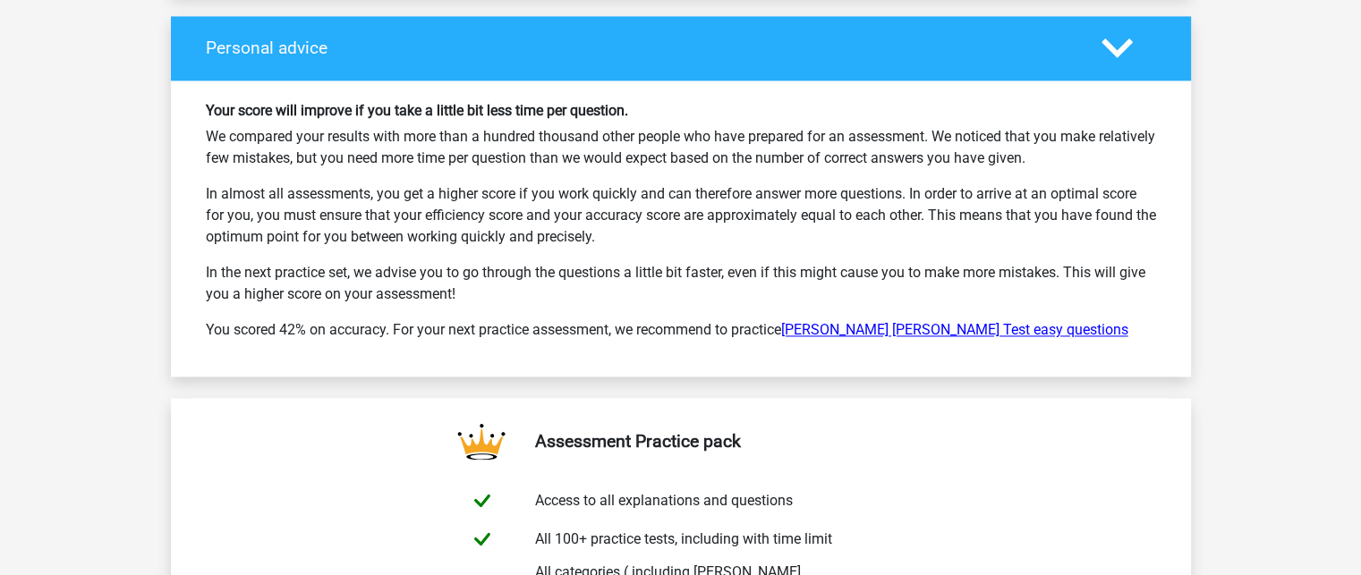
scroll to position [2650, 0]
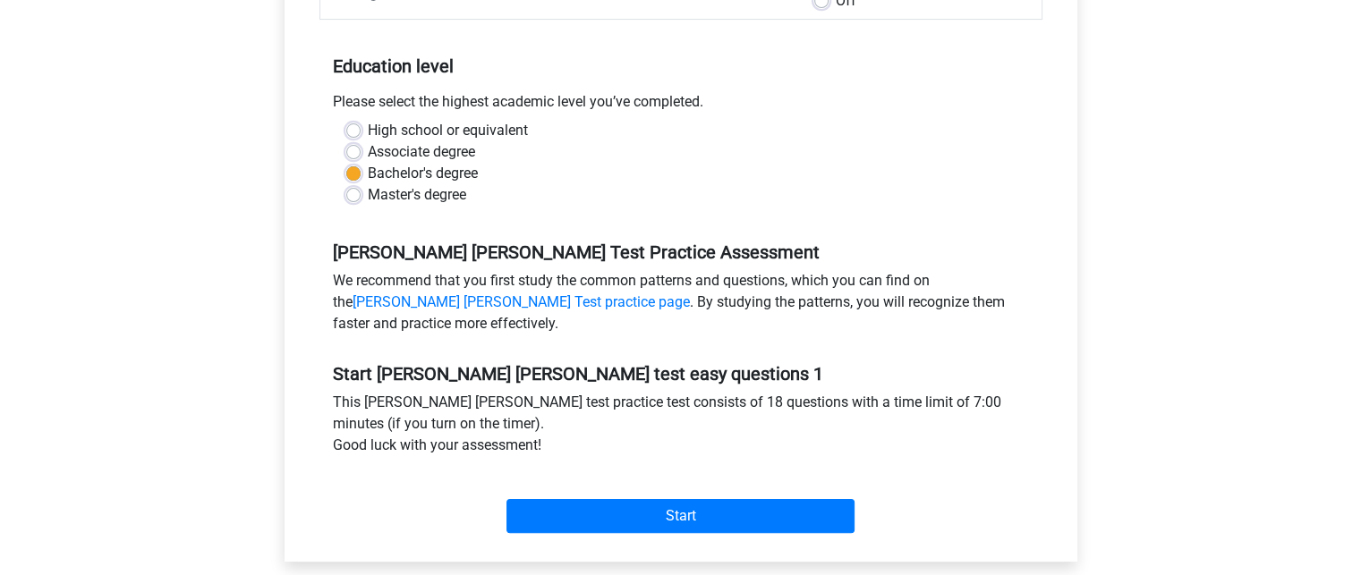
scroll to position [530, 0]
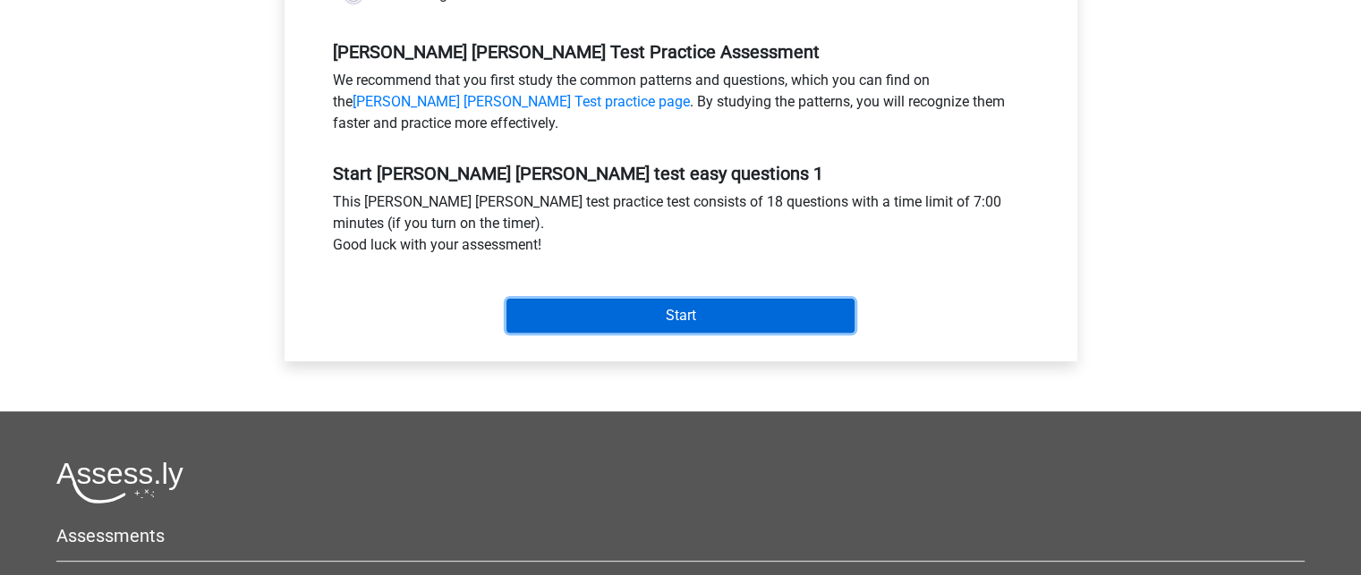
click at [608, 312] on input "Start" at bounding box center [680, 316] width 348 height 34
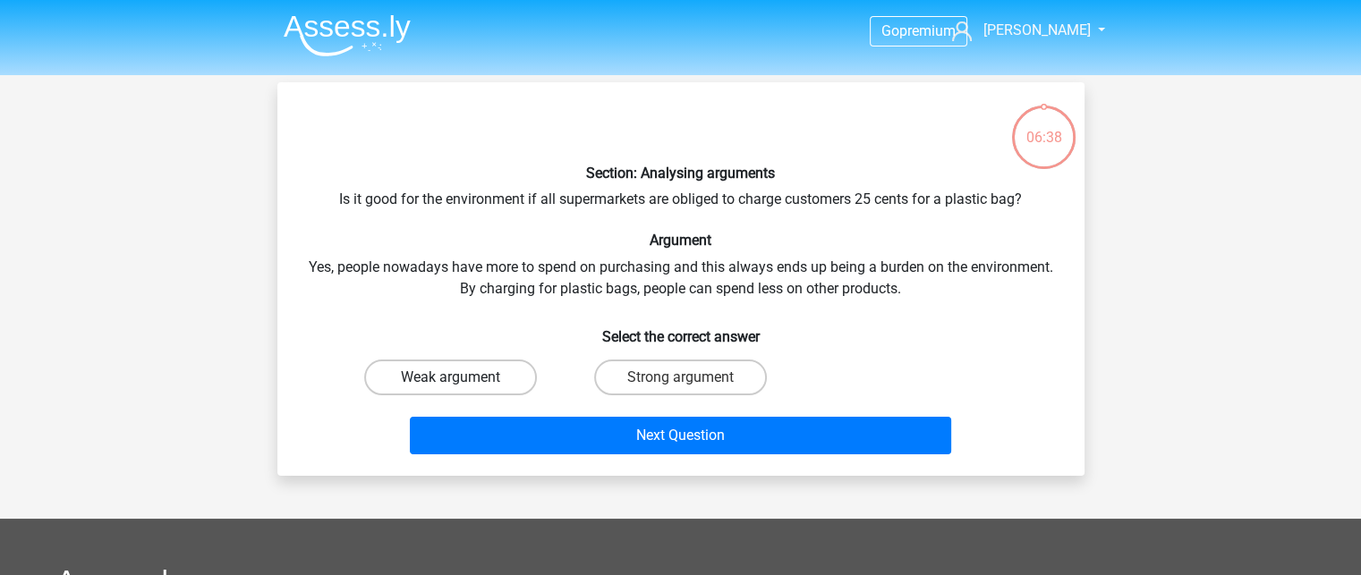
click at [501, 372] on label "Weak argument" at bounding box center [450, 378] width 173 height 36
click at [462, 377] on input "Weak argument" at bounding box center [456, 383] width 12 height 12
radio input "true"
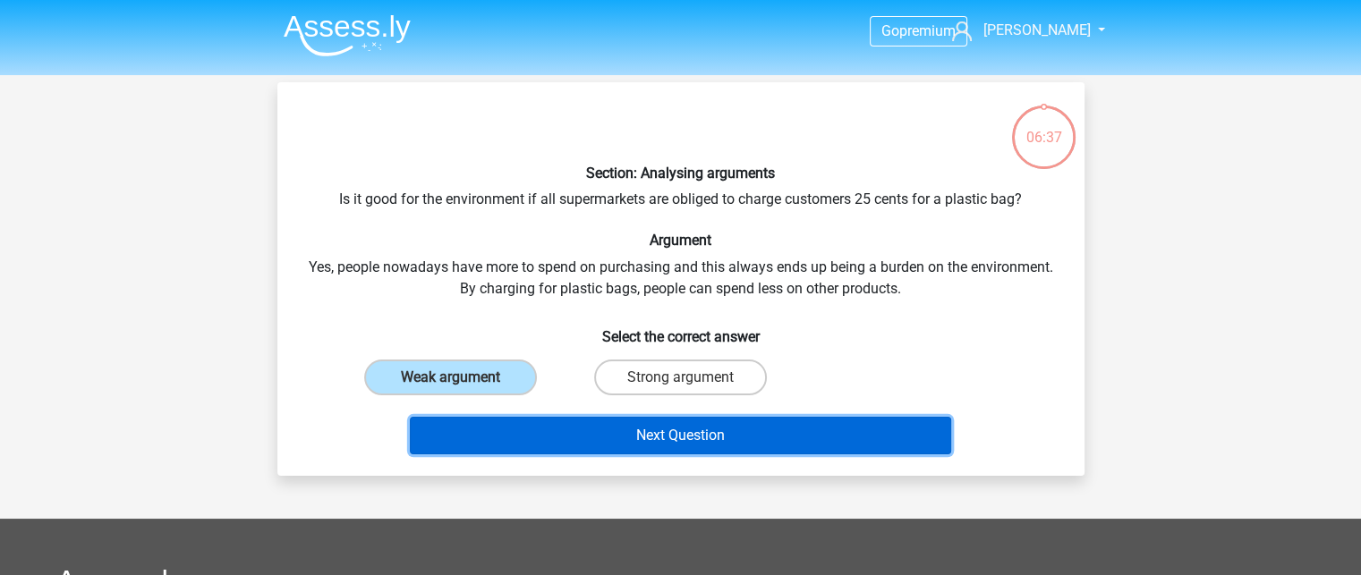
click at [530, 432] on button "Next Question" at bounding box center [680, 436] width 541 height 38
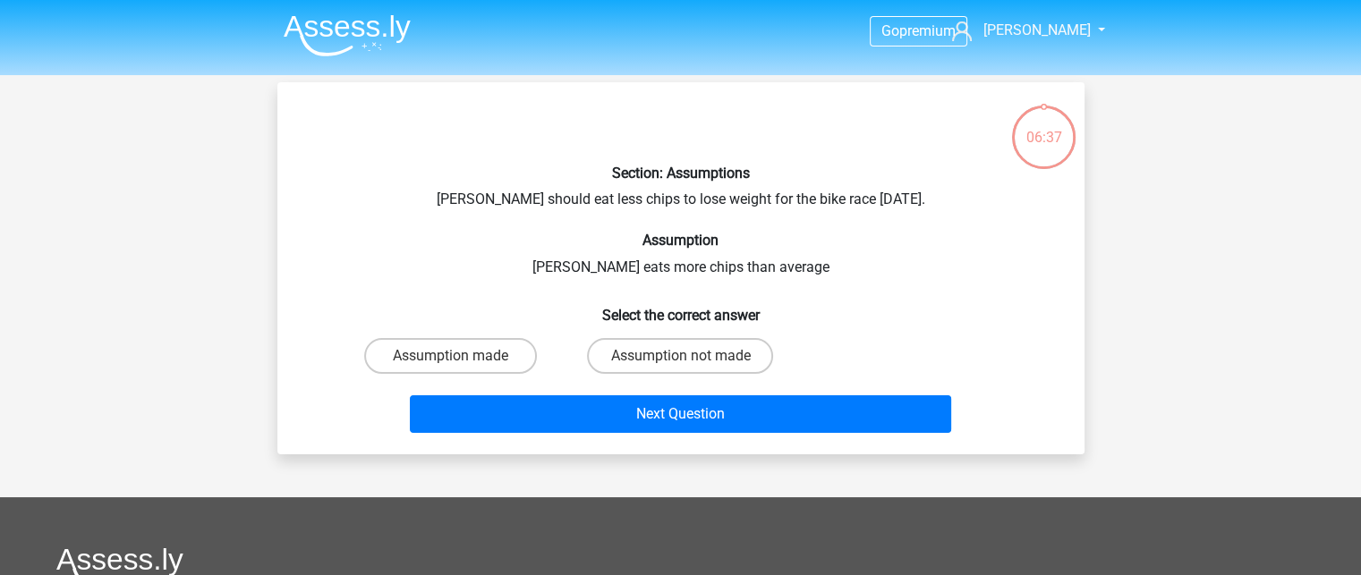
scroll to position [82, 0]
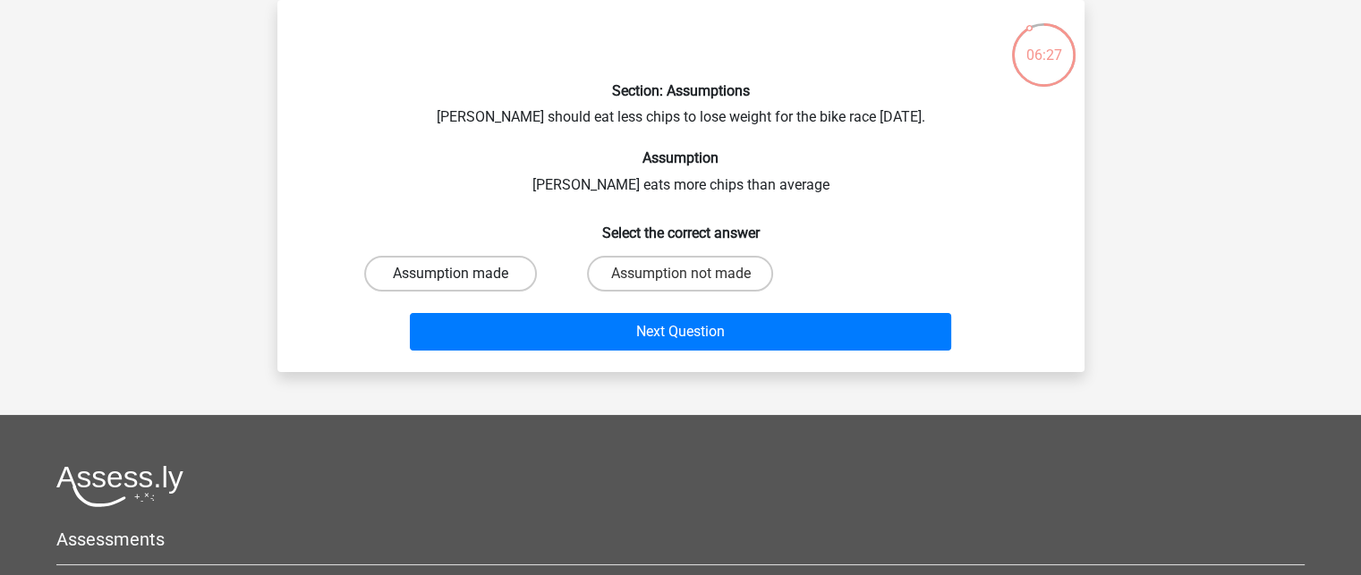
click at [505, 271] on label "Assumption made" at bounding box center [450, 274] width 173 height 36
click at [462, 274] on input "Assumption made" at bounding box center [456, 280] width 12 height 12
radio input "true"
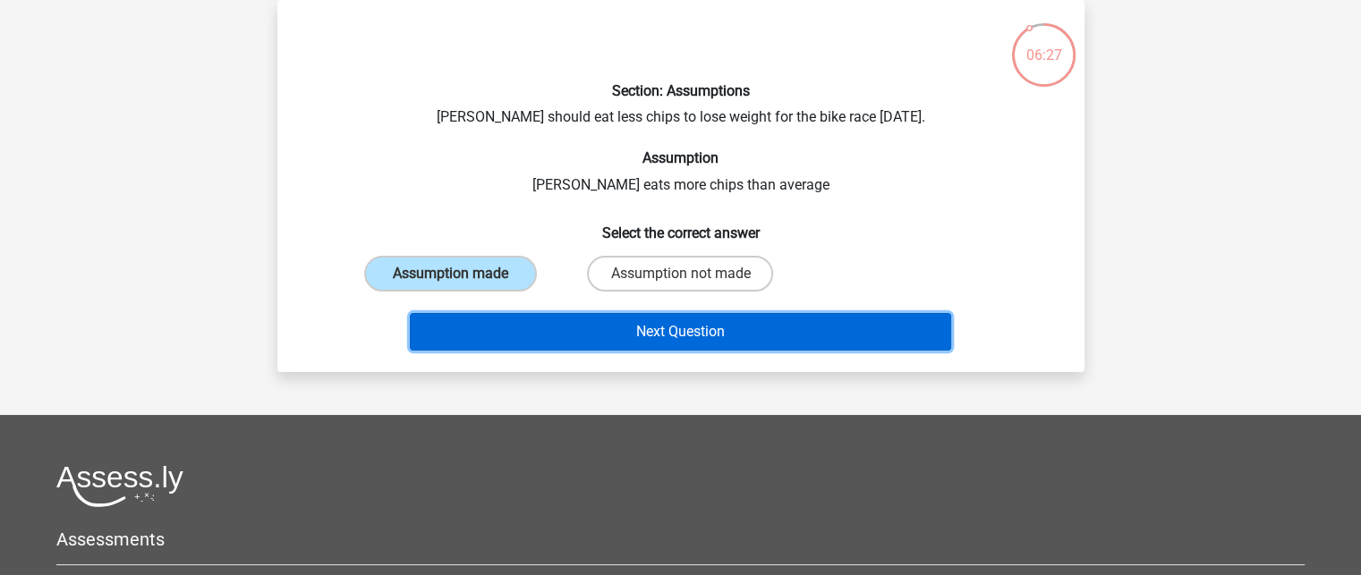
click at [563, 318] on button "Next Question" at bounding box center [680, 332] width 541 height 38
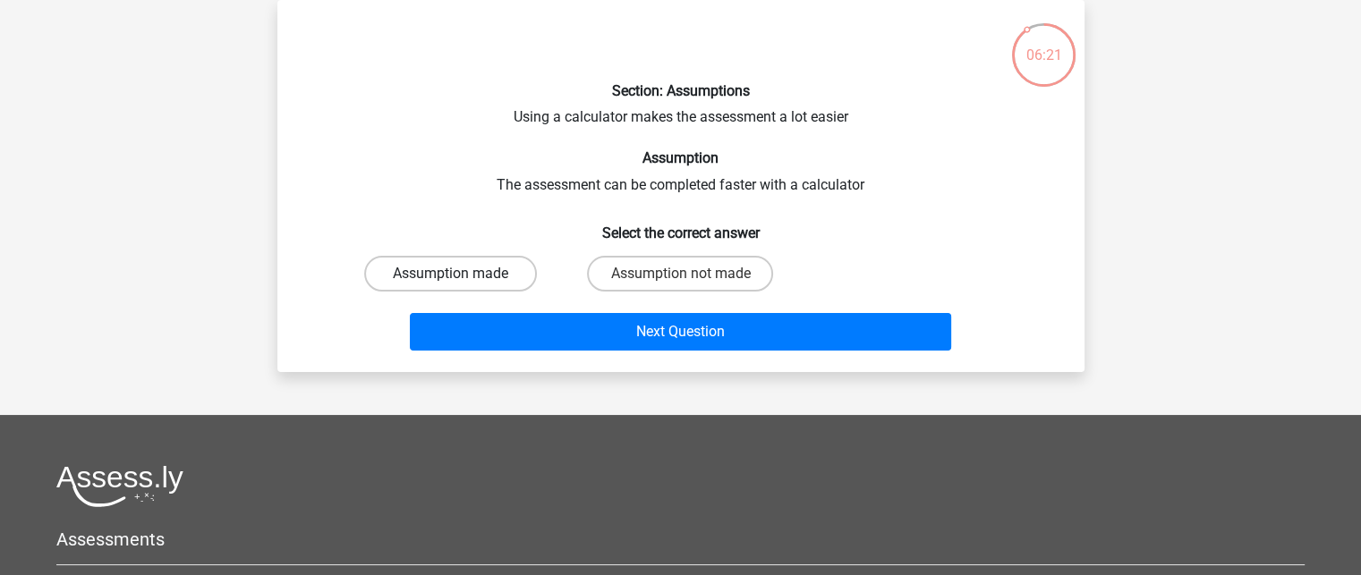
click at [513, 259] on label "Assumption made" at bounding box center [450, 274] width 173 height 36
click at [462, 274] on input "Assumption made" at bounding box center [456, 280] width 12 height 12
radio input "true"
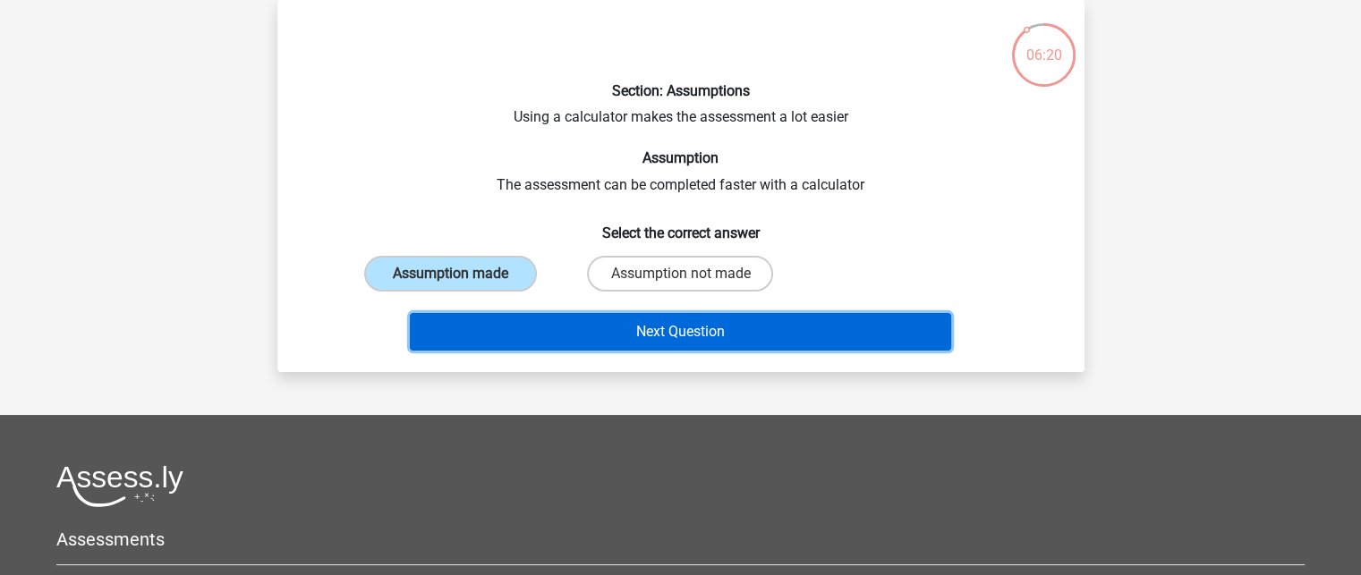
click at [542, 337] on button "Next Question" at bounding box center [680, 332] width 541 height 38
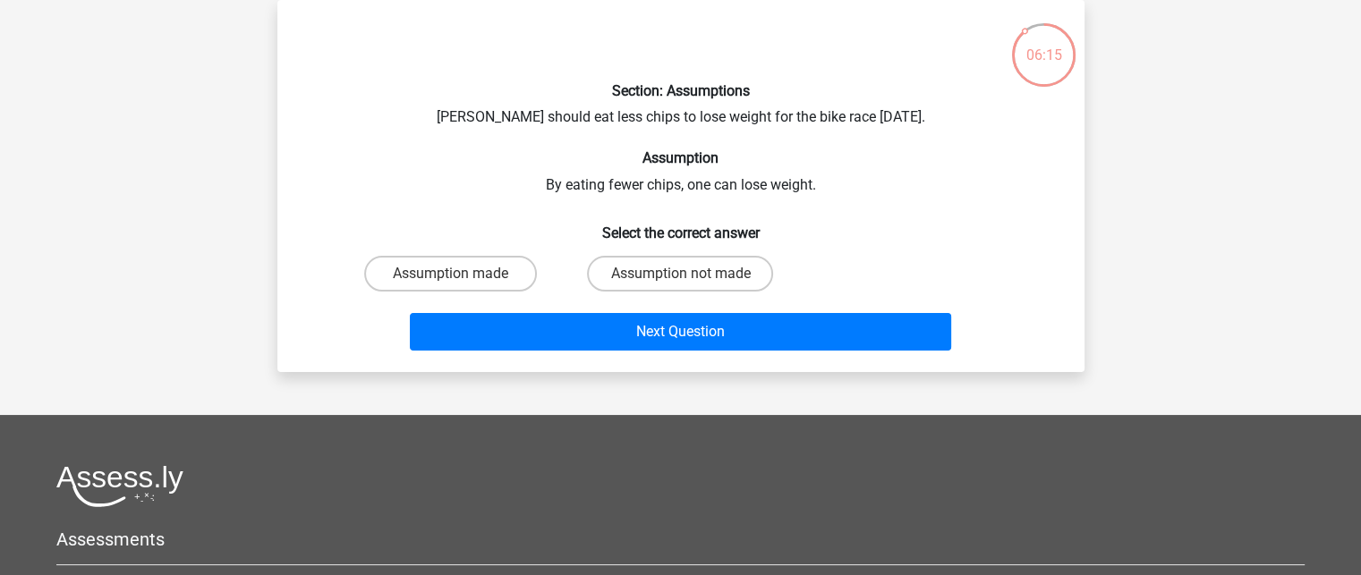
click at [470, 253] on div "Assumption made" at bounding box center [450, 274] width 230 height 50
click at [471, 264] on label "Assumption made" at bounding box center [450, 274] width 173 height 36
click at [462, 274] on input "Assumption made" at bounding box center [456, 280] width 12 height 12
radio input "true"
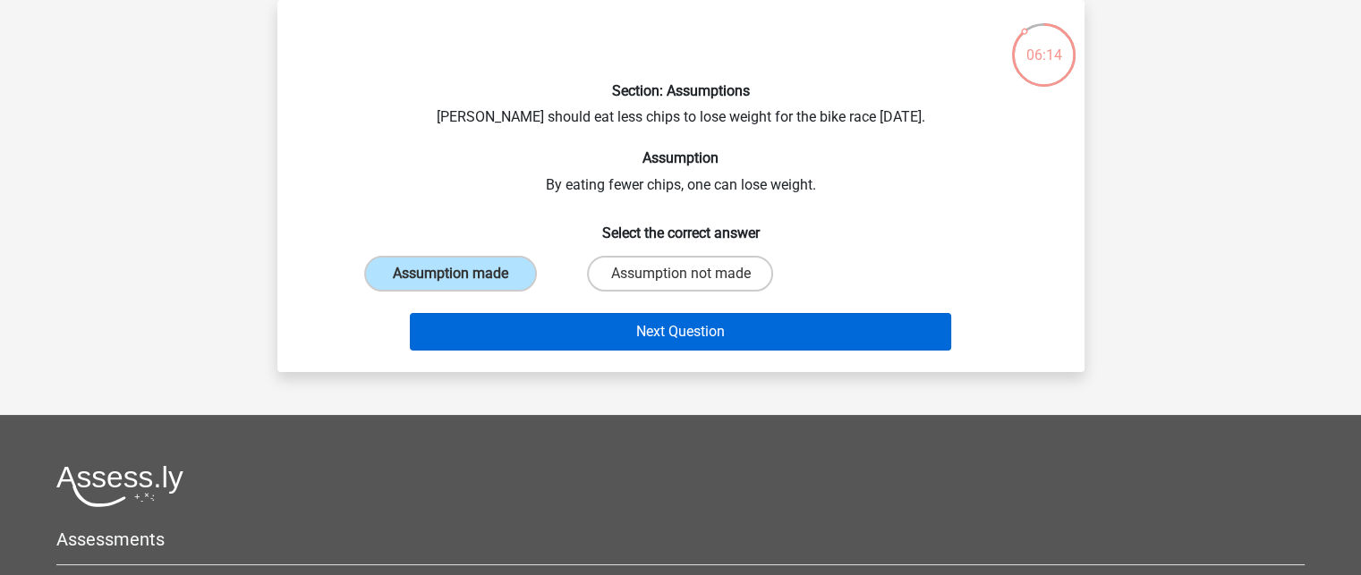
drag, startPoint x: 512, startPoint y: 302, endPoint x: 521, endPoint y: 323, distance: 22.4
click at [521, 323] on div "Next Question" at bounding box center [681, 328] width 750 height 59
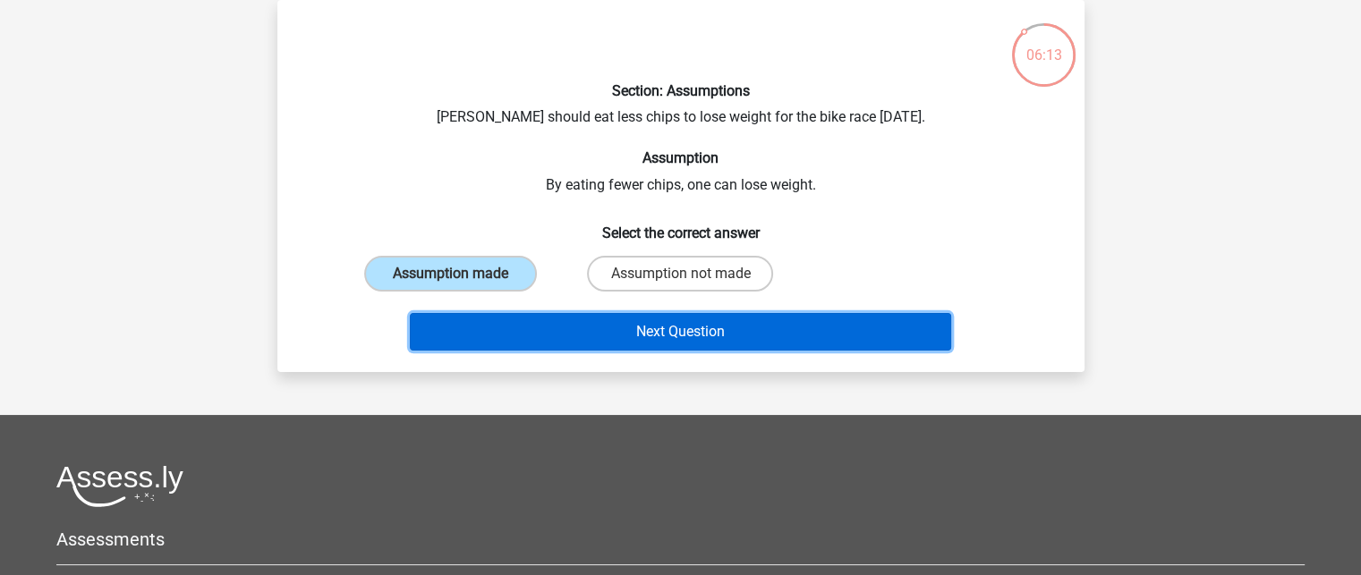
click at [521, 323] on button "Next Question" at bounding box center [680, 332] width 541 height 38
